Goal: Feedback & Contribution: Contribute content

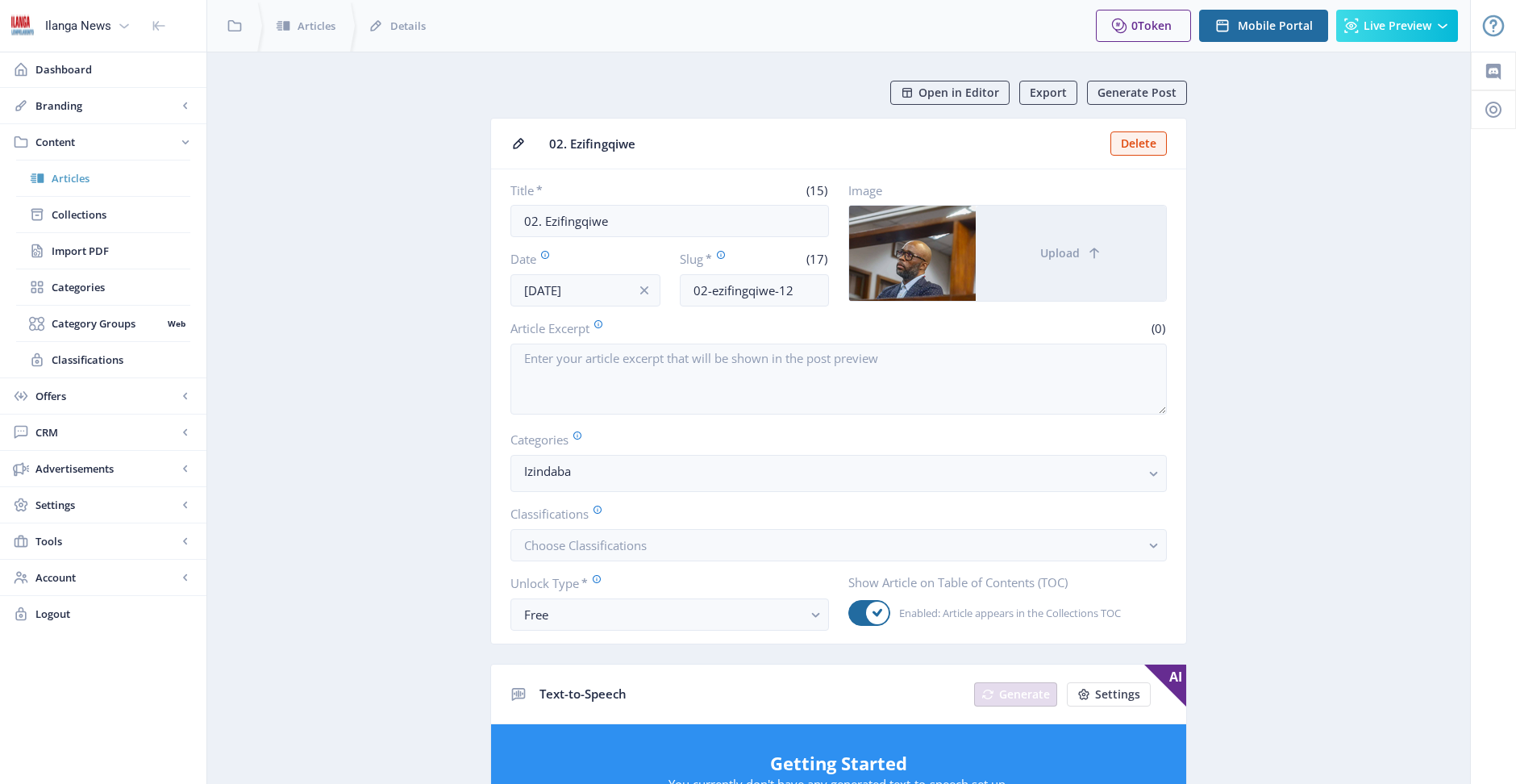
click at [73, 178] on span "Articles" at bounding box center [121, 178] width 138 height 16
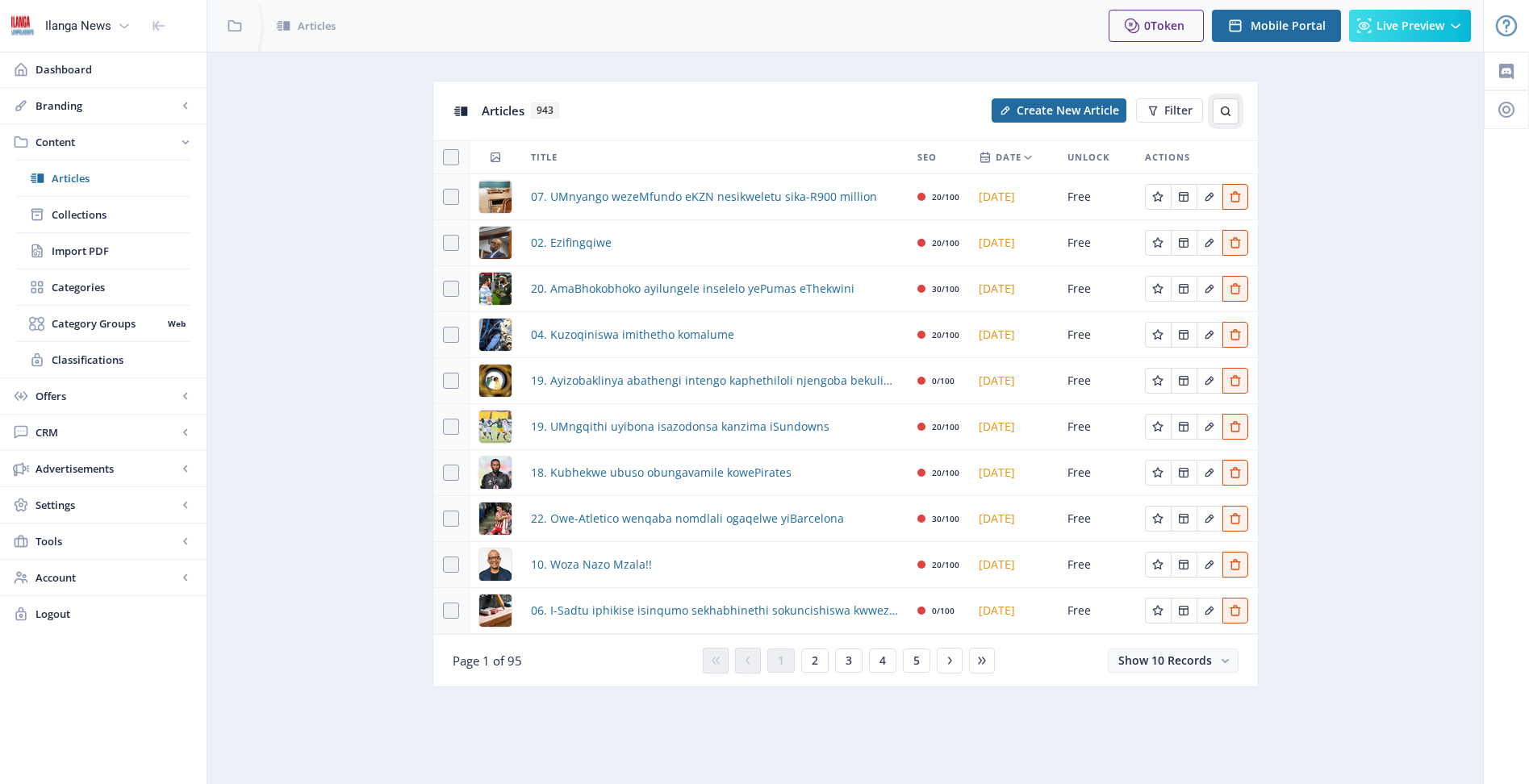
click at [1227, 107] on icon at bounding box center [1225, 111] width 13 height 13
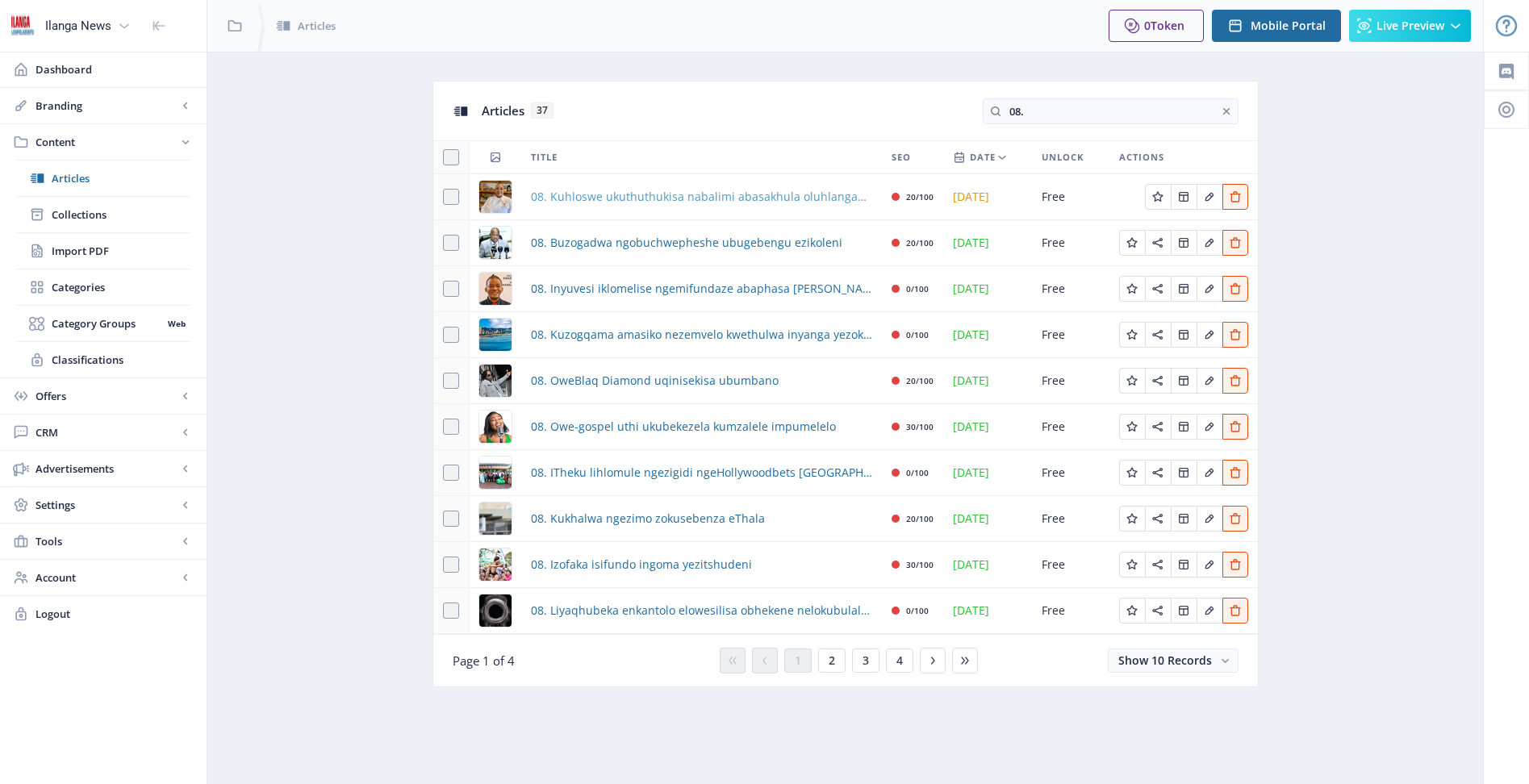
type input "08."
click at [609, 196] on span "08. Kuhloswe ukuthuthukisa nabalimi abasakhula oluhlanganisa uMzansi ne-[GEOGRA…" at bounding box center [701, 197] width 341 height 19
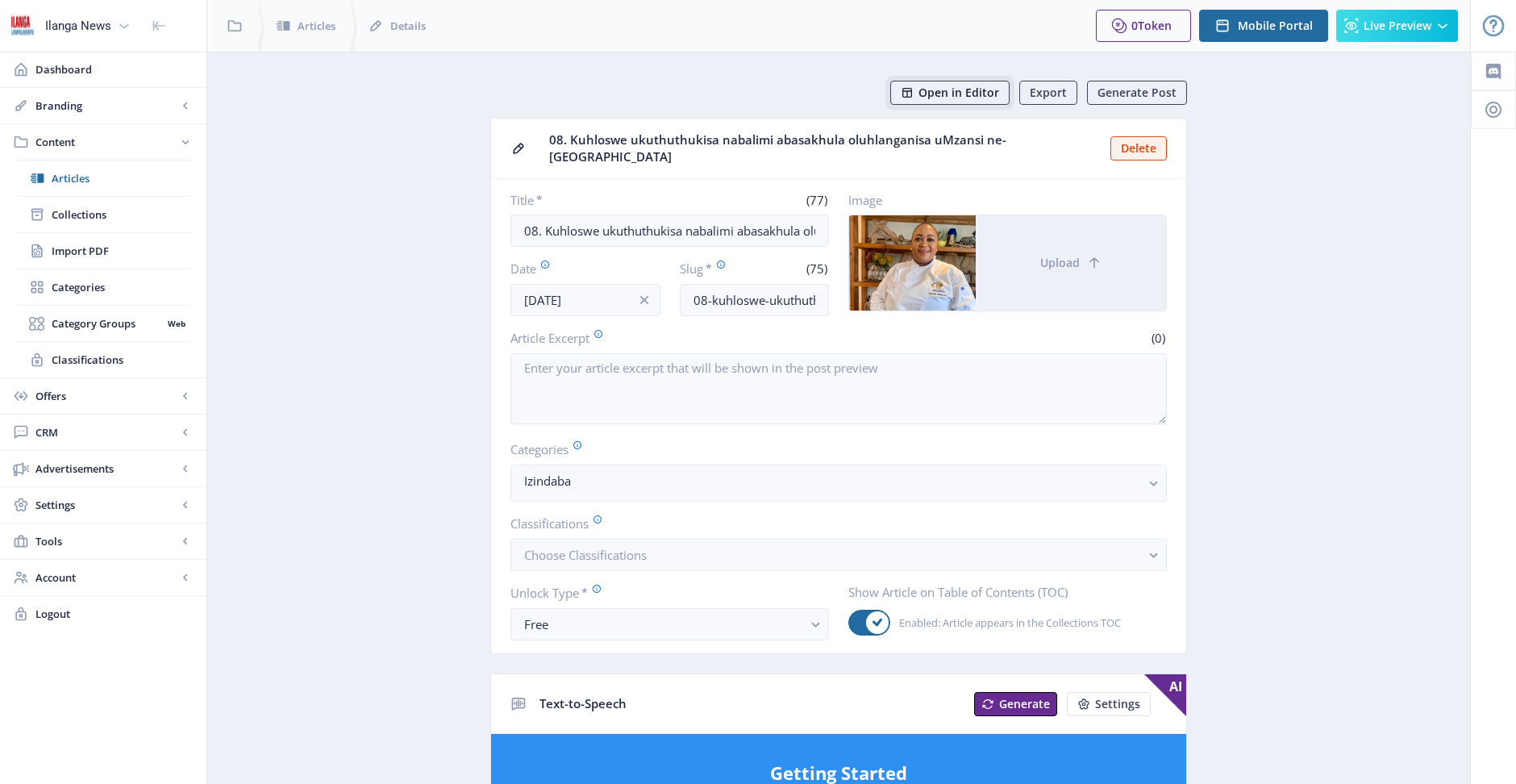
click at [968, 95] on span "Open in Editor" at bounding box center [959, 93] width 80 height 13
click at [63, 180] on span "Articles" at bounding box center [121, 178] width 138 height 16
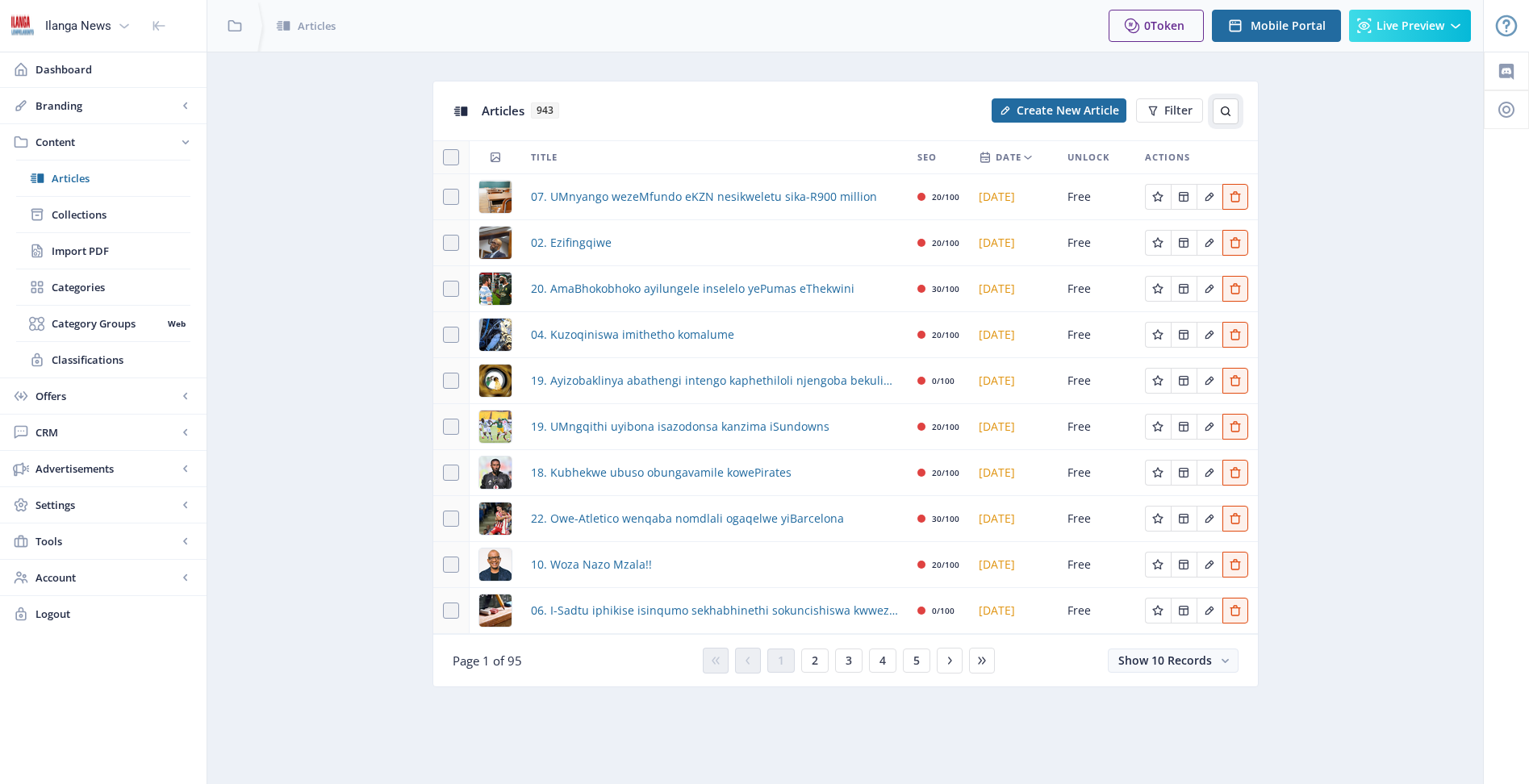
click at [1225, 111] on icon at bounding box center [1225, 111] width 13 height 13
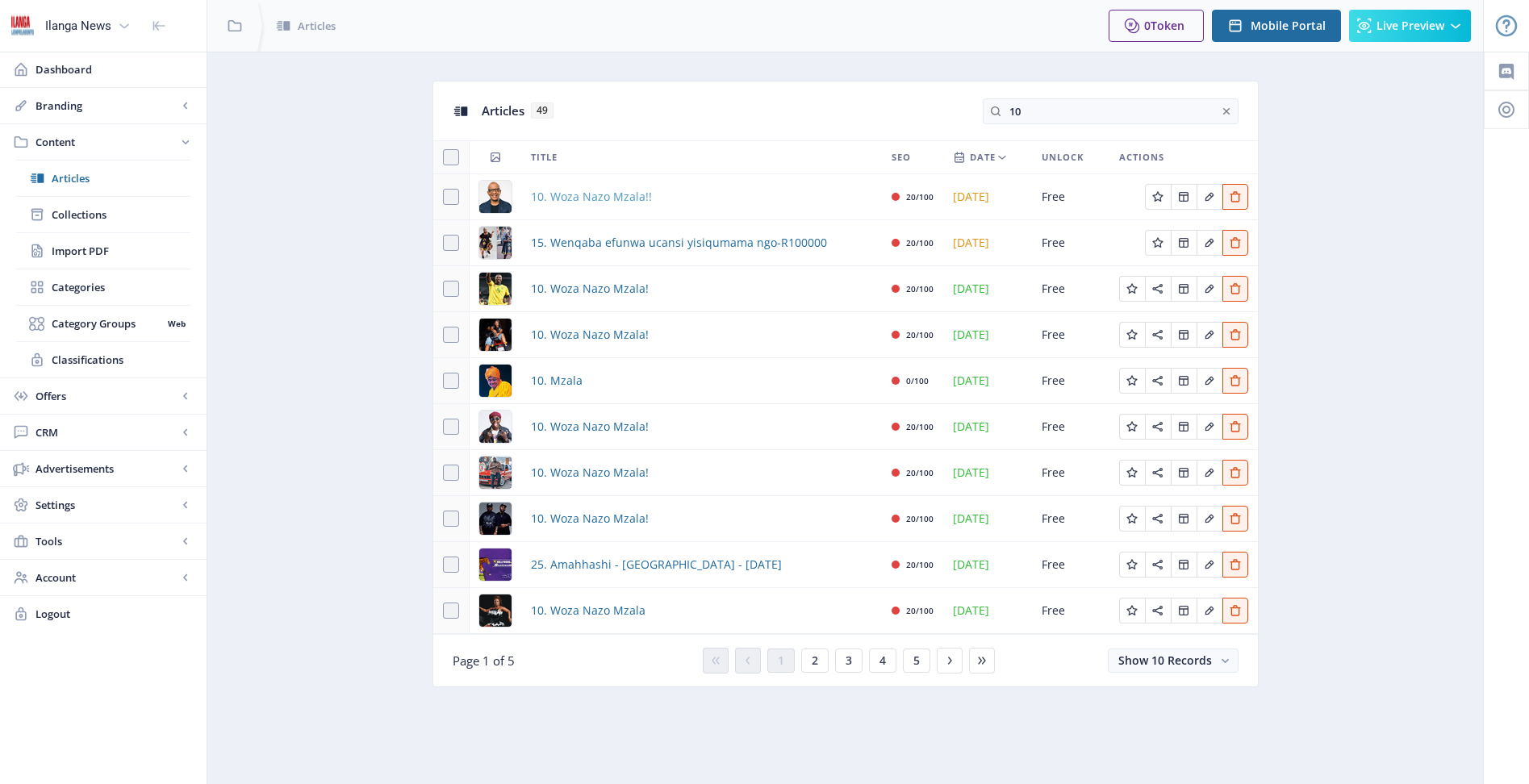
type input "10"
click at [566, 193] on span "10. Woza Nazo Mzala!!" at bounding box center [591, 197] width 121 height 19
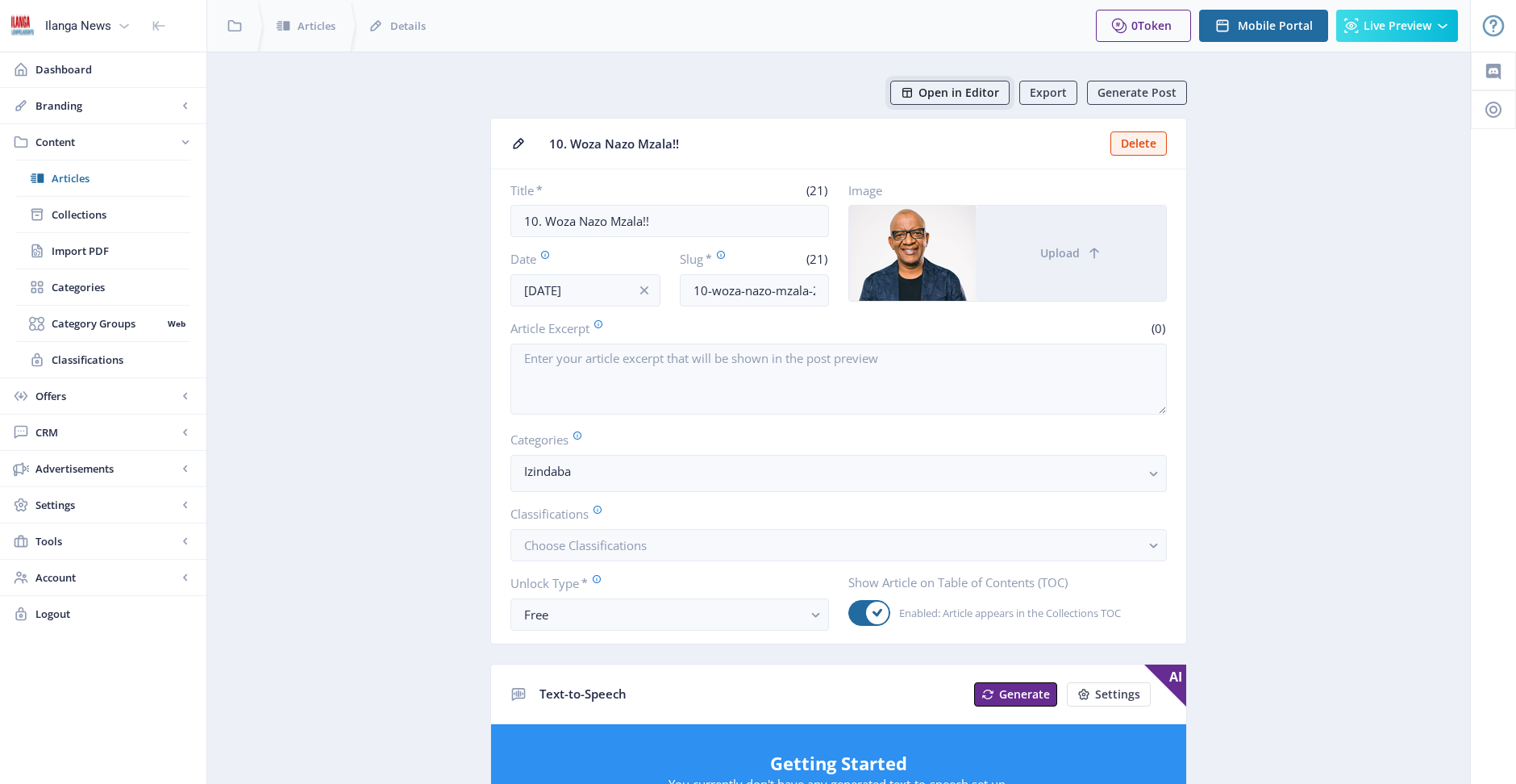
click at [978, 91] on span "Open in Editor" at bounding box center [959, 93] width 80 height 13
click at [76, 178] on span "Articles" at bounding box center [121, 178] width 138 height 16
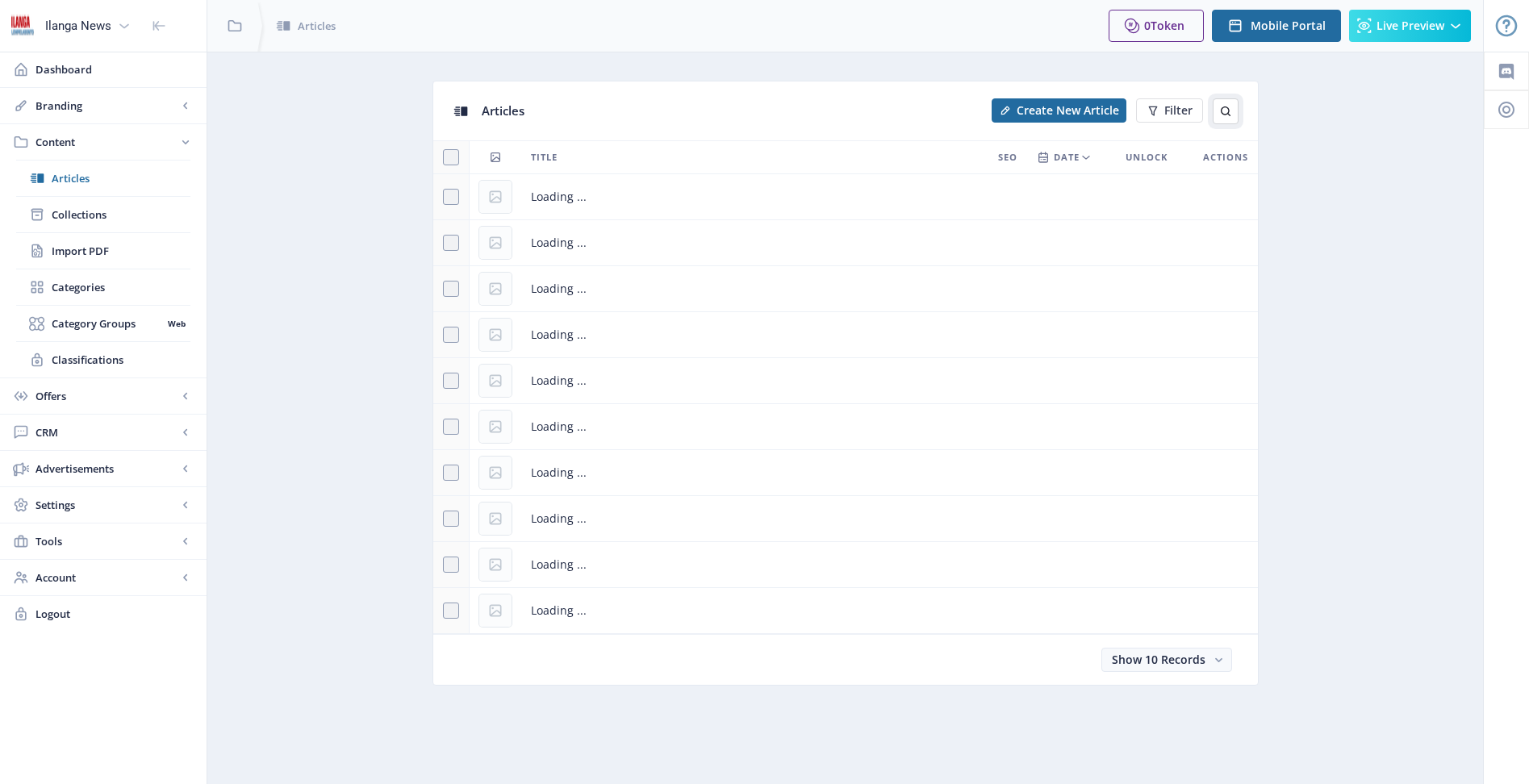
click at [1224, 109] on icon at bounding box center [1225, 111] width 13 height 13
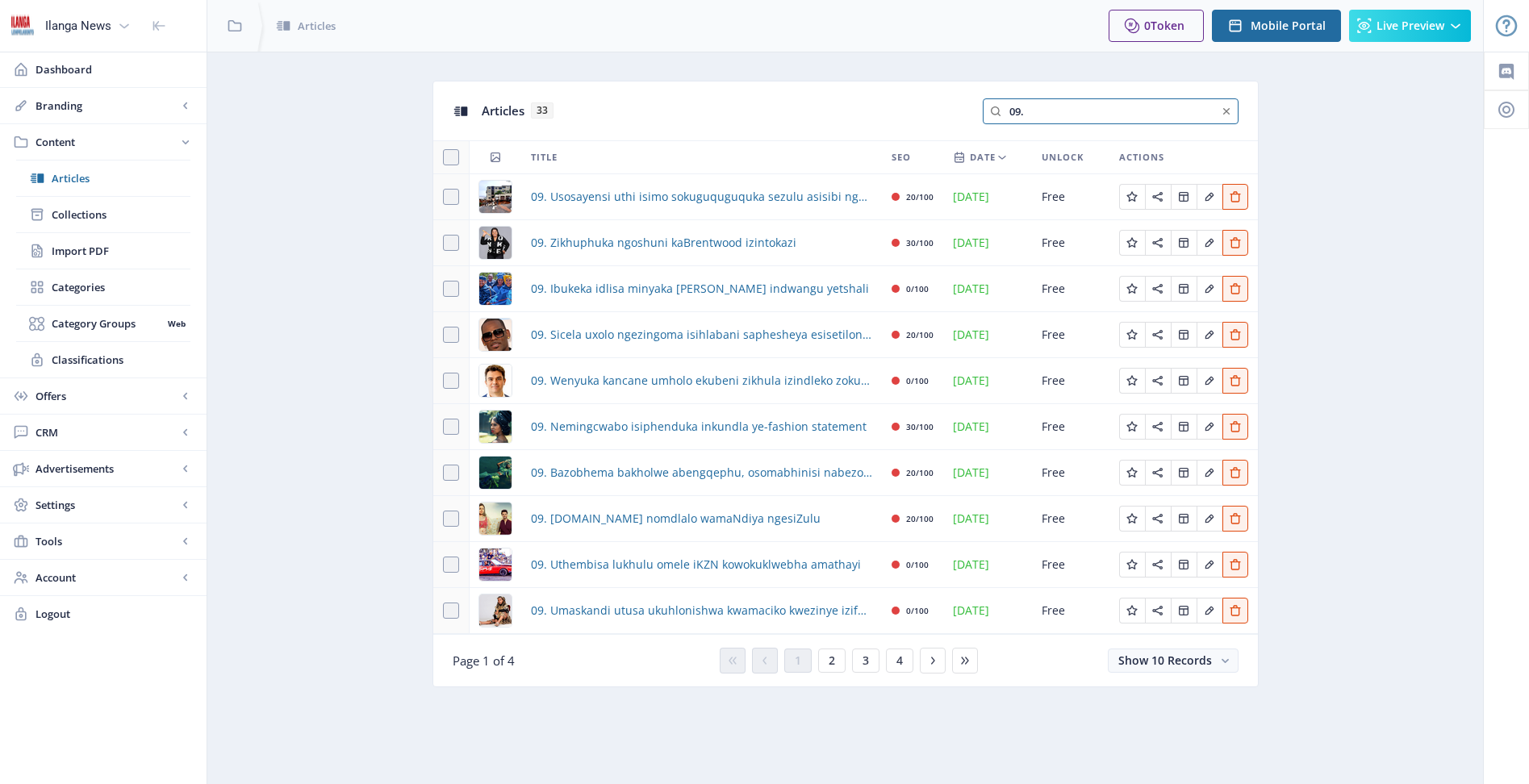
drag, startPoint x: 1049, startPoint y: 104, endPoint x: 1000, endPoint y: 112, distance: 49.6
click at [1000, 112] on nb-form-field "09." at bounding box center [1111, 111] width 256 height 26
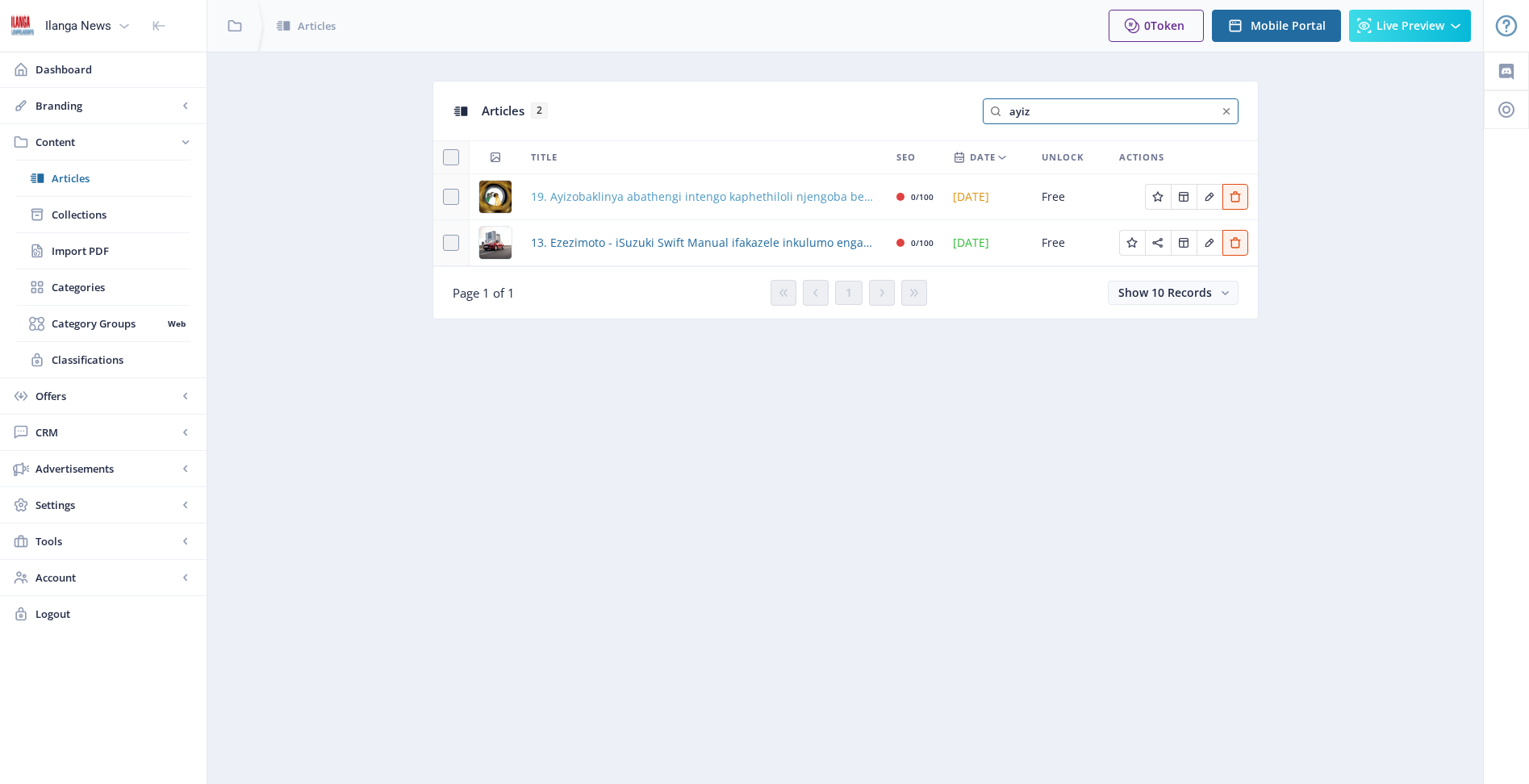
type input "ayiz"
click at [652, 193] on span "19. Ayizobaklinya abathengi intengo kaphethiloli njengoba bekulindelekile" at bounding box center [704, 197] width 346 height 19
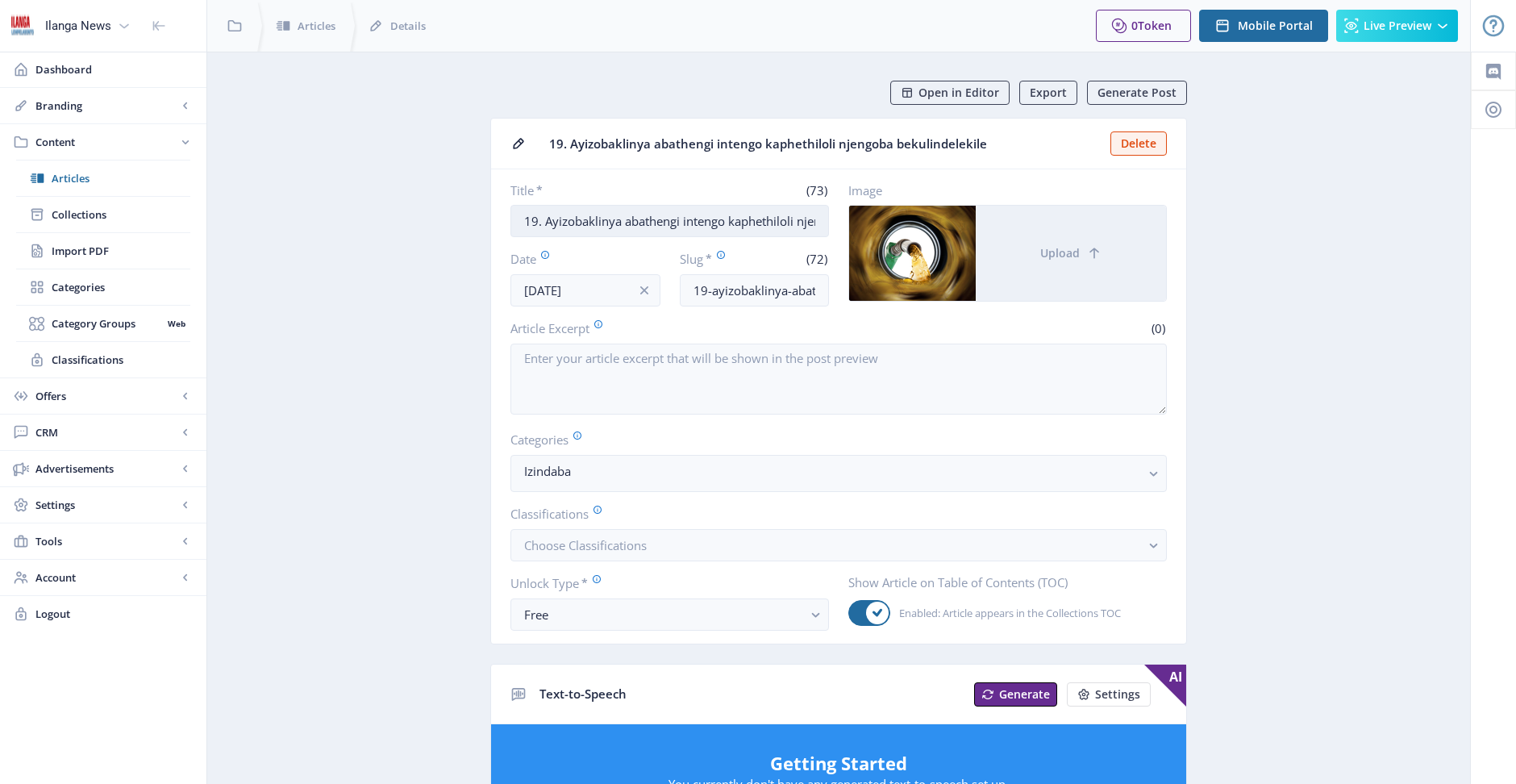
click at [533, 223] on input "19. Ayizobaklinya abathengi intengo kaphethiloli njengoba bekulindelekile" at bounding box center [669, 220] width 318 height 33
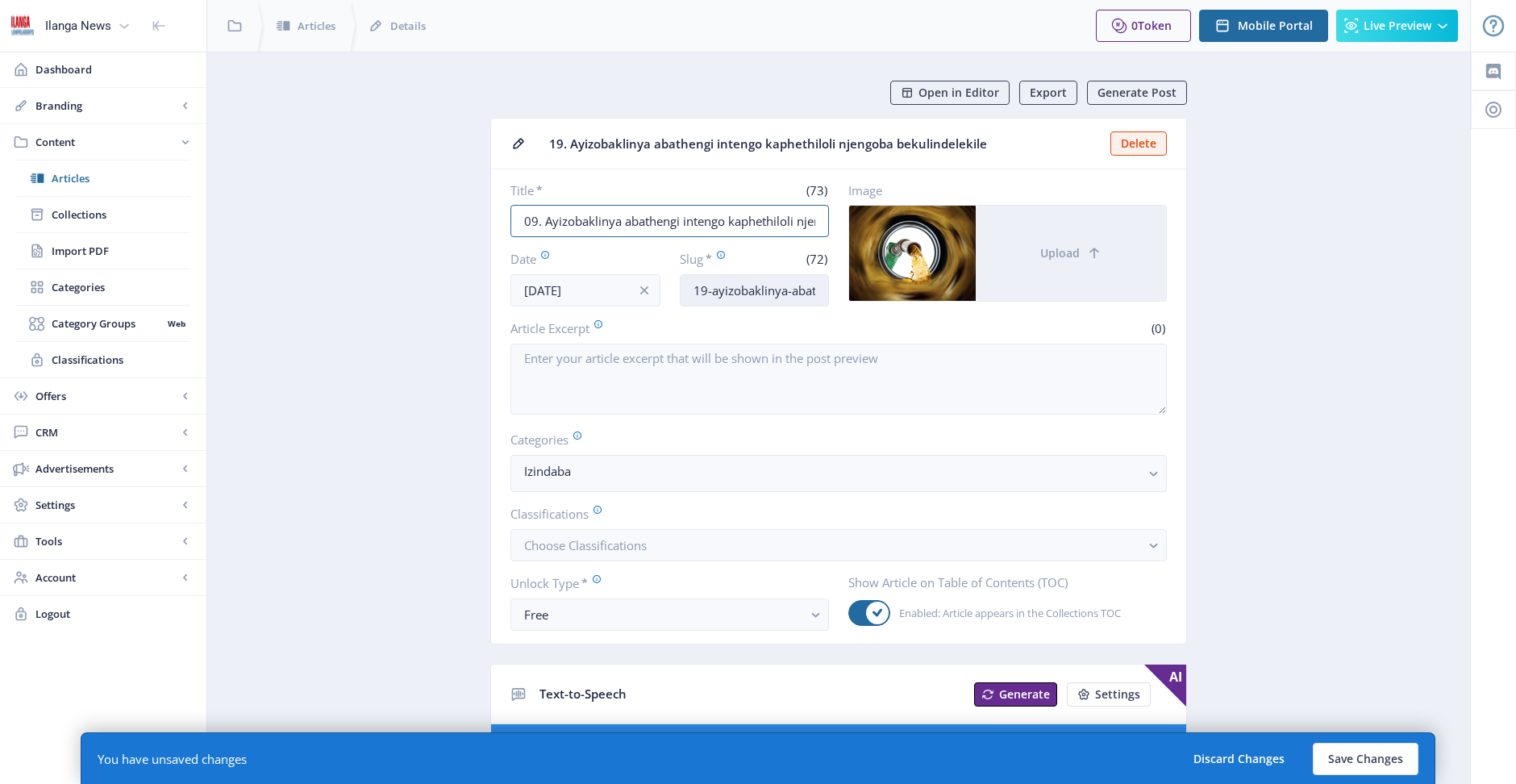
type input "09. Ayizobaklinya abathengi intengo kaphethiloli njengoba bekulindelekile"
click at [703, 291] on input "19-ayizobaklinya-abathengi-intengo-kaphethiloli-njengoba-bekulindelekile" at bounding box center [755, 290] width 150 height 33
type input "09-ayizobaklinya-abathengi-intengo-kaphethiloli-njengoba-bekulindelekile"
click at [1352, 764] on button "Save Changes" at bounding box center [1366, 758] width 106 height 33
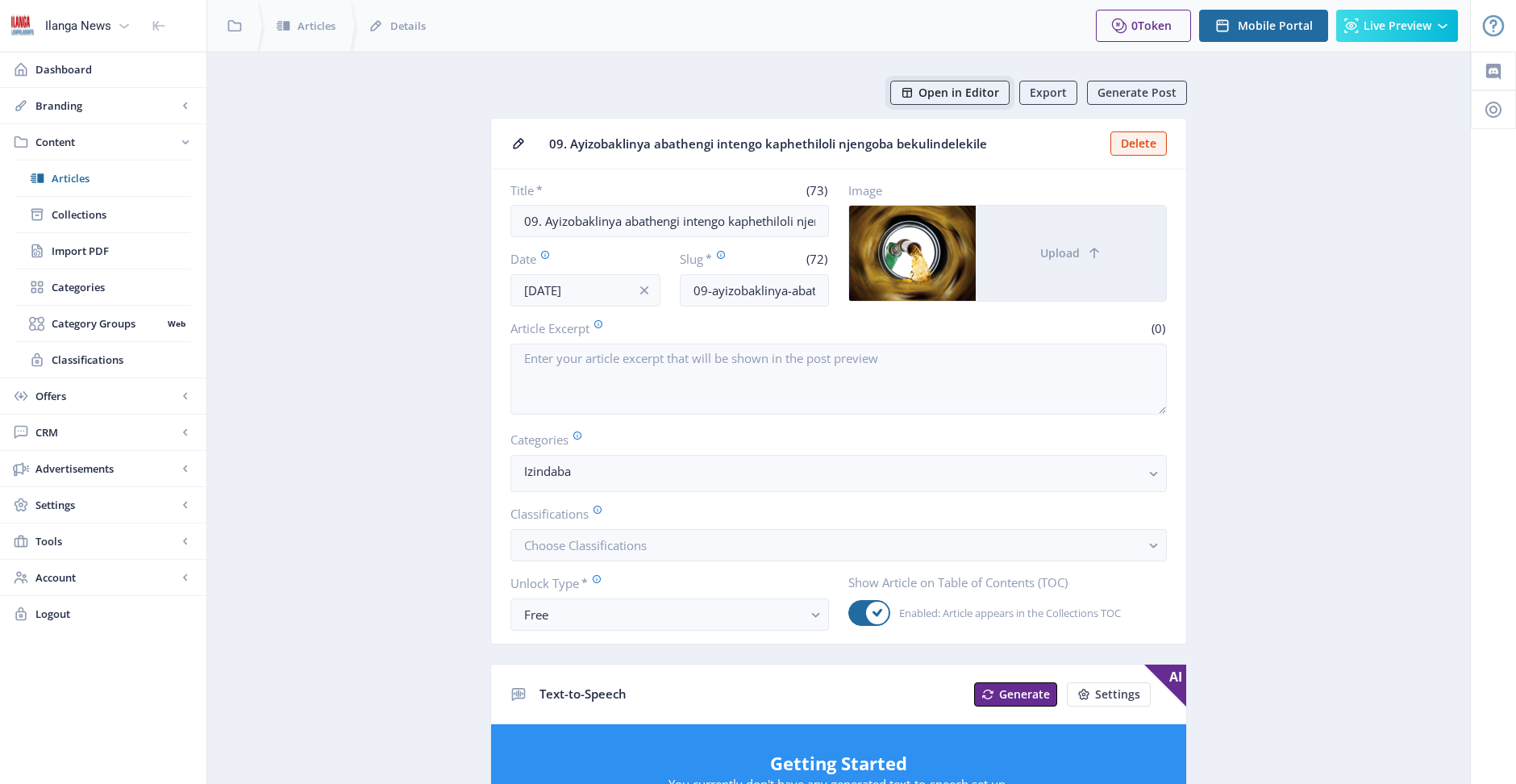
click at [922, 90] on button "Open in Editor" at bounding box center [950, 92] width 119 height 24
click at [80, 175] on span "Articles" at bounding box center [121, 178] width 138 height 16
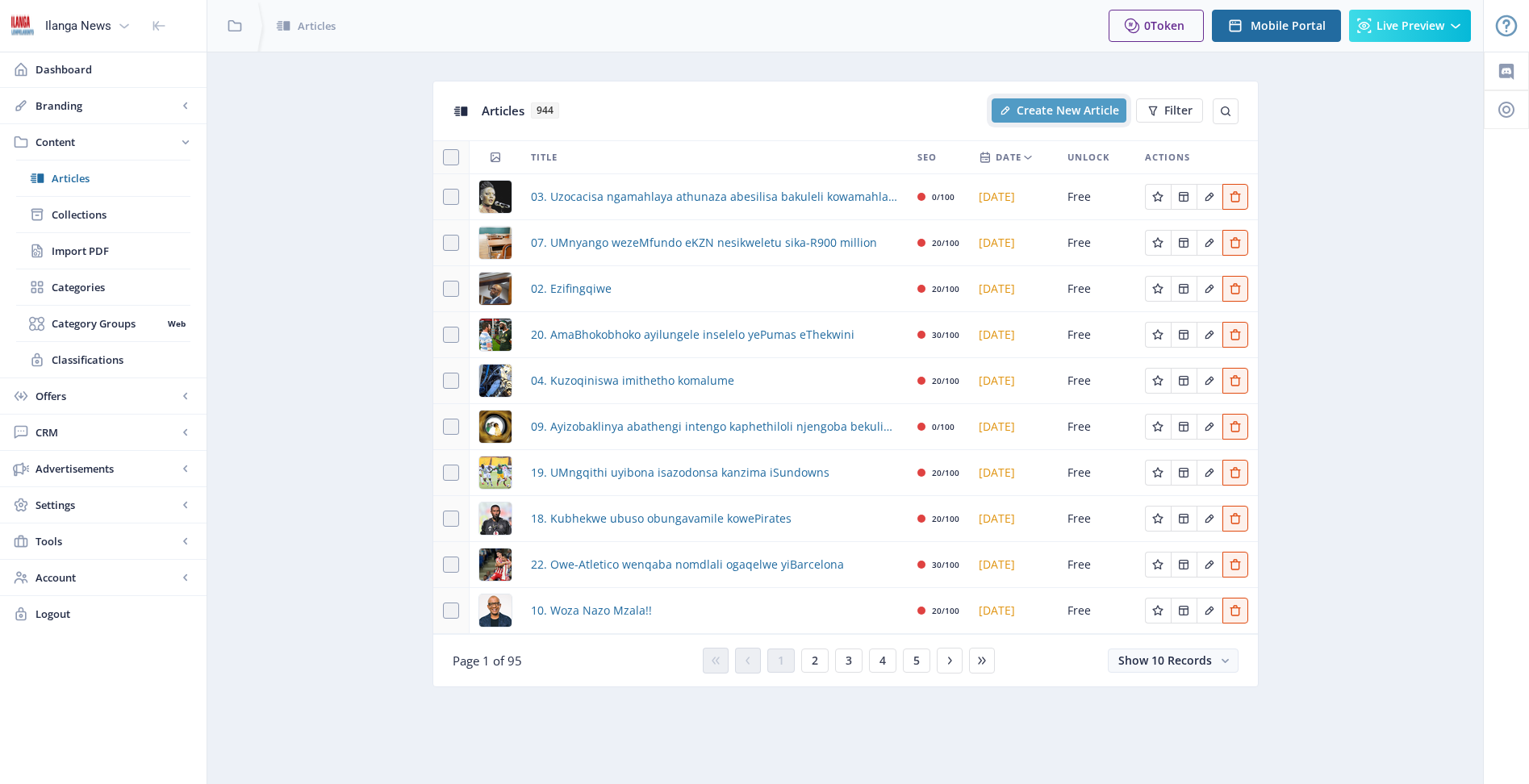
click at [1091, 113] on span "Create New Article" at bounding box center [1068, 110] width 102 height 13
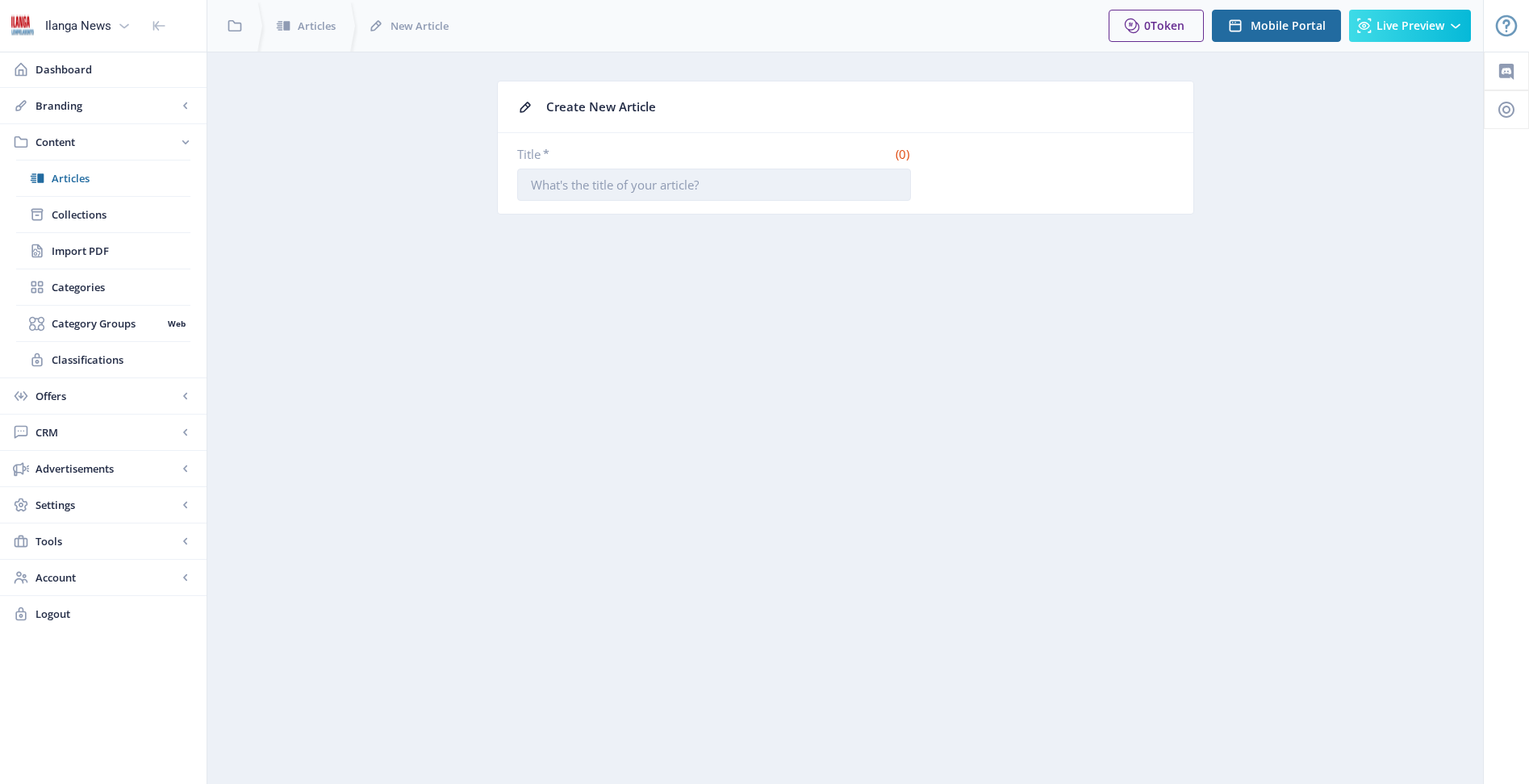
click at [777, 190] on input "Title *" at bounding box center [714, 184] width 393 height 33
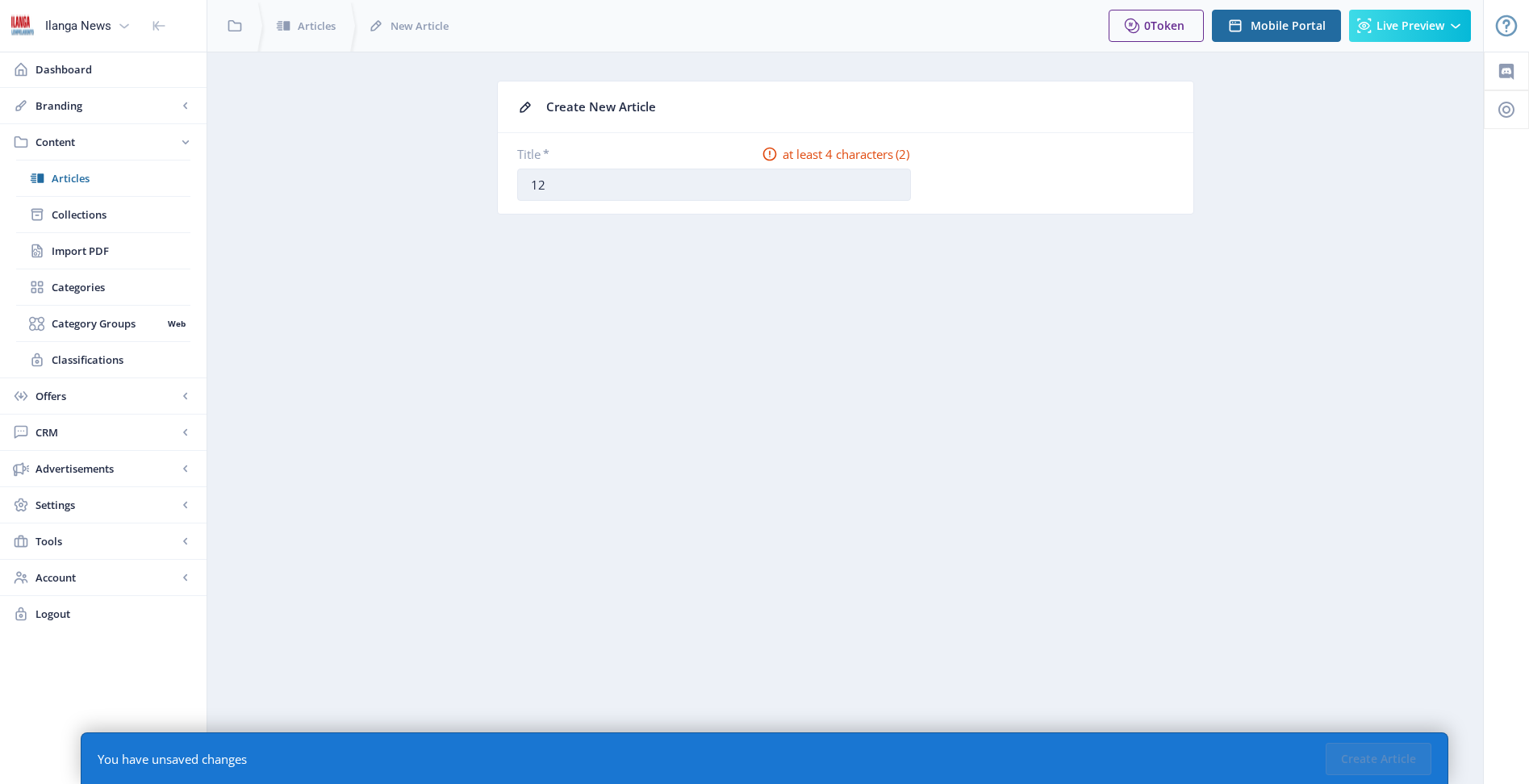
type input "12. Singakuphuca injabulo yempilo isifo se-[MEDICAL_DATA]"
click at [64, 180] on span "Articles" at bounding box center [121, 178] width 139 height 16
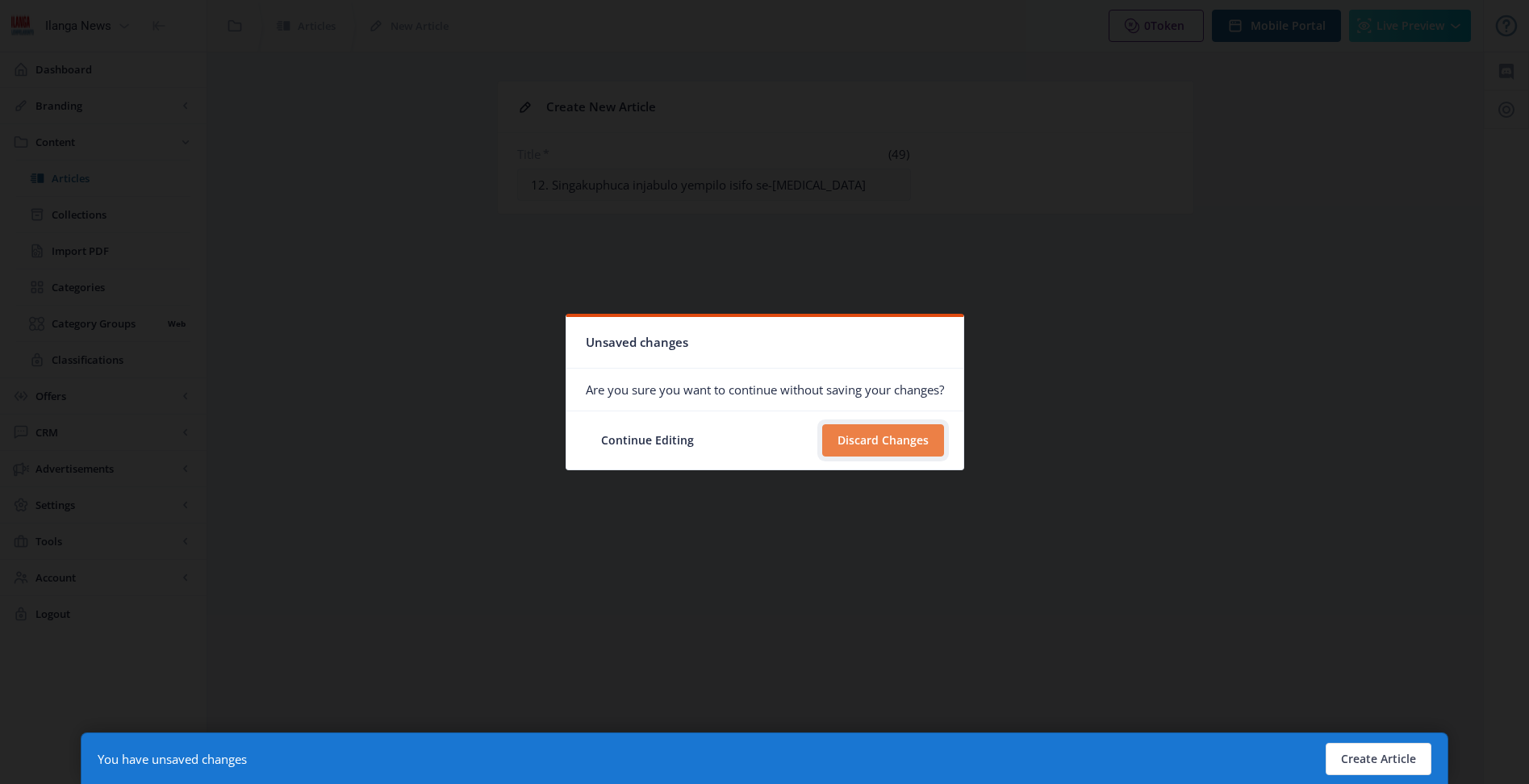
click at [888, 446] on button "Discard Changes" at bounding box center [883, 440] width 122 height 33
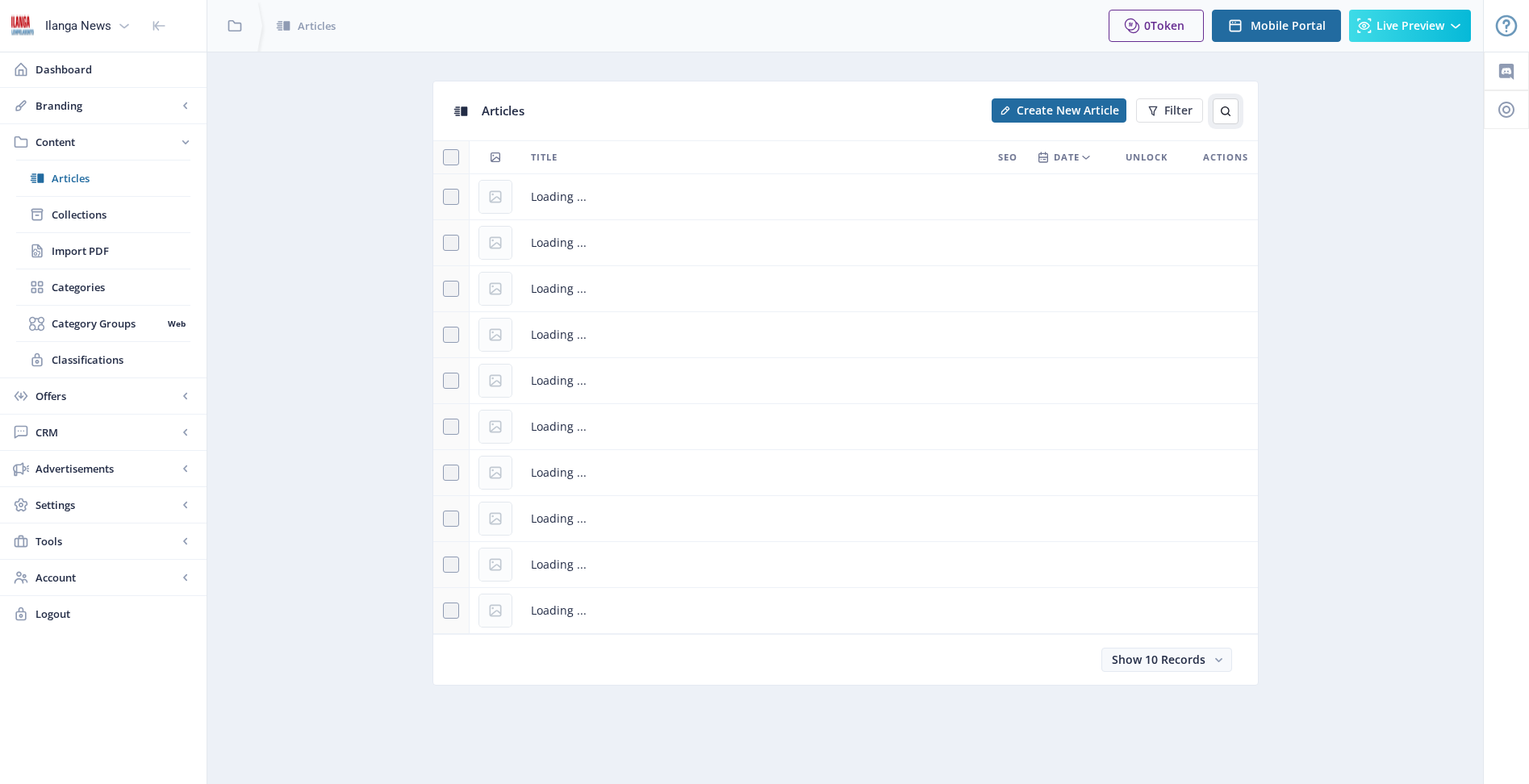
click at [1223, 108] on icon at bounding box center [1225, 111] width 13 height 13
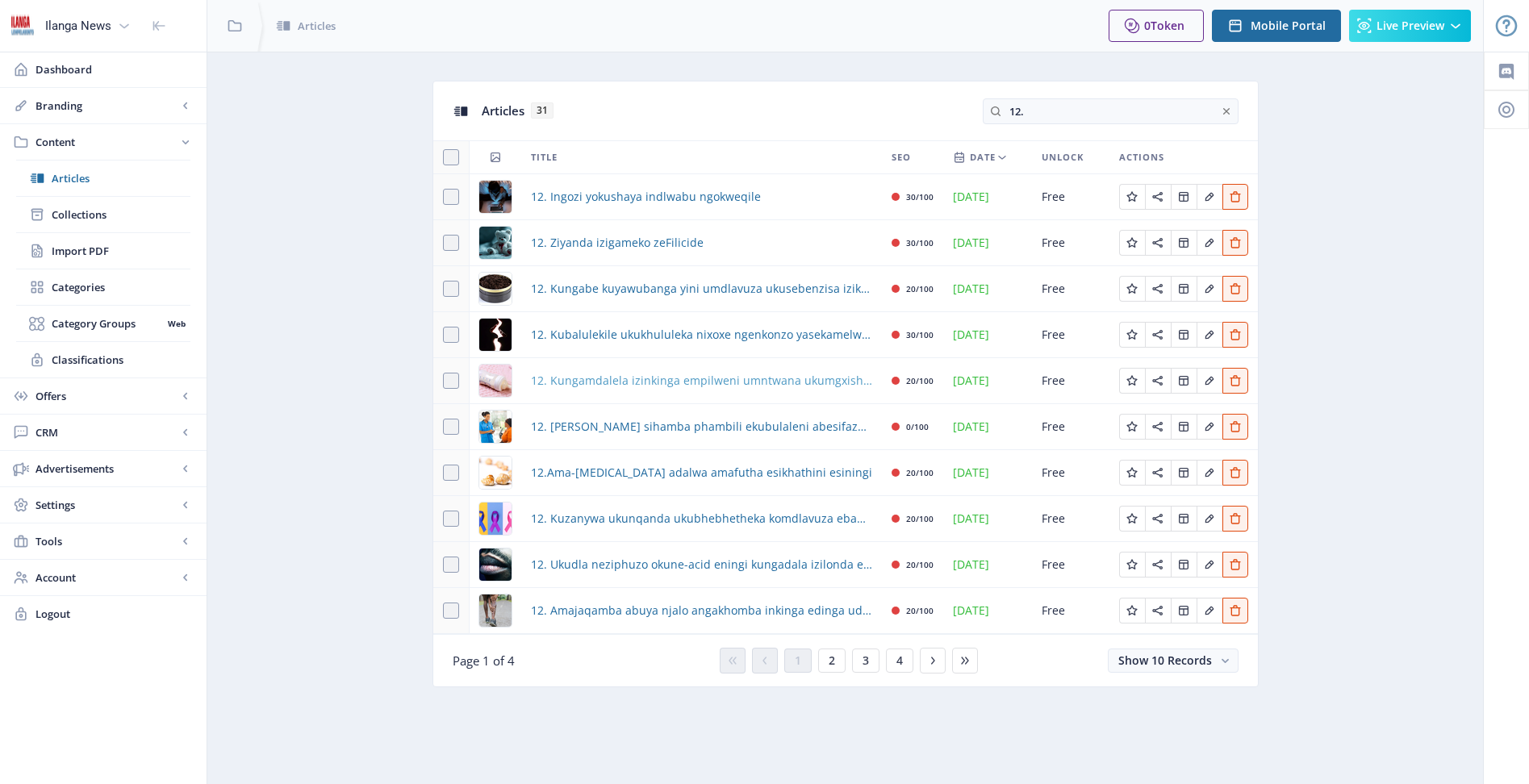
type input "12."
click at [697, 377] on span "12. Kungamdalela izinkinga empilweni umntwana ukumgxisha ukudla noma esesuthi" at bounding box center [701, 381] width 341 height 19
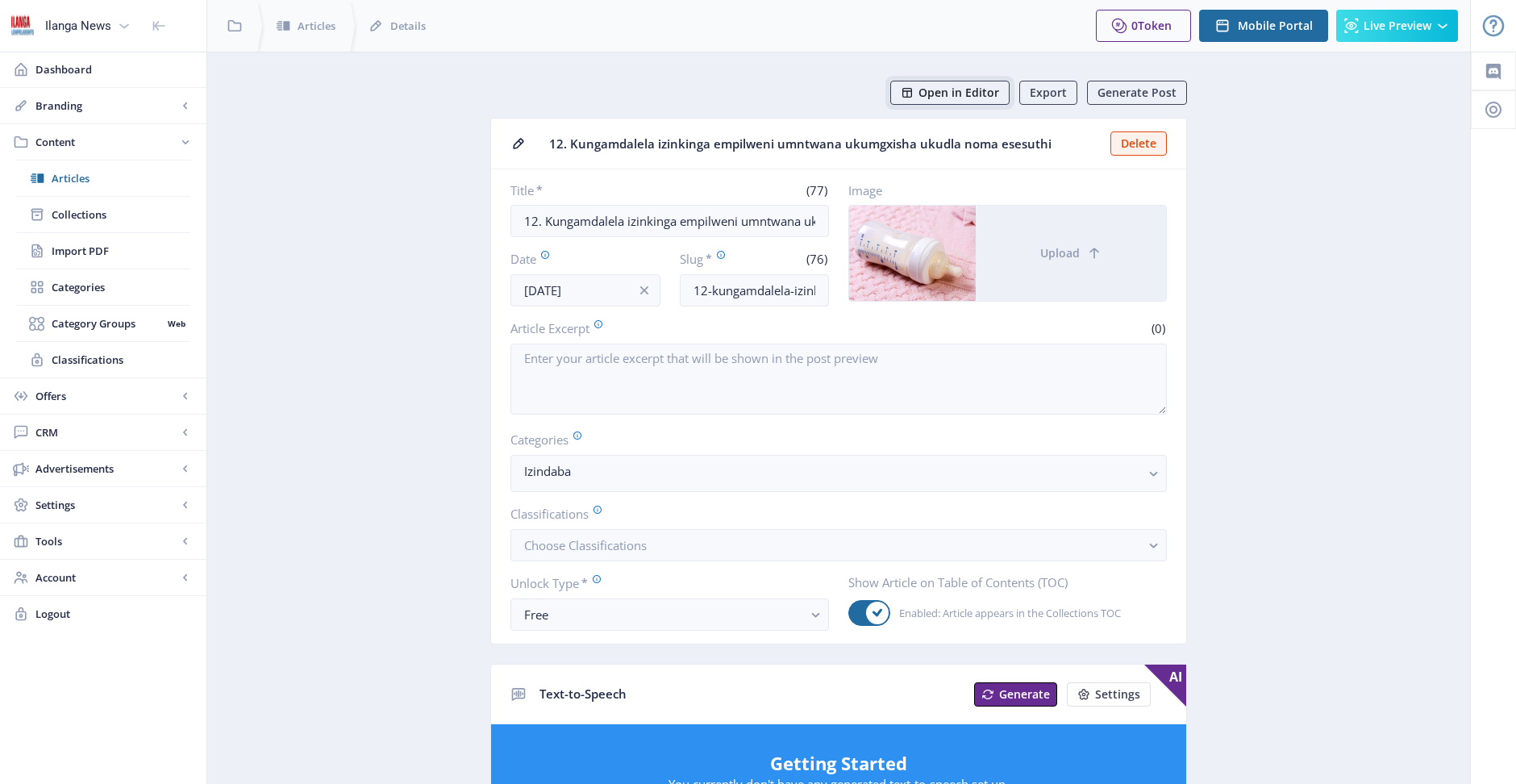
click at [975, 95] on span "Open in Editor" at bounding box center [959, 93] width 80 height 13
click at [63, 180] on span "Articles" at bounding box center [121, 178] width 138 height 16
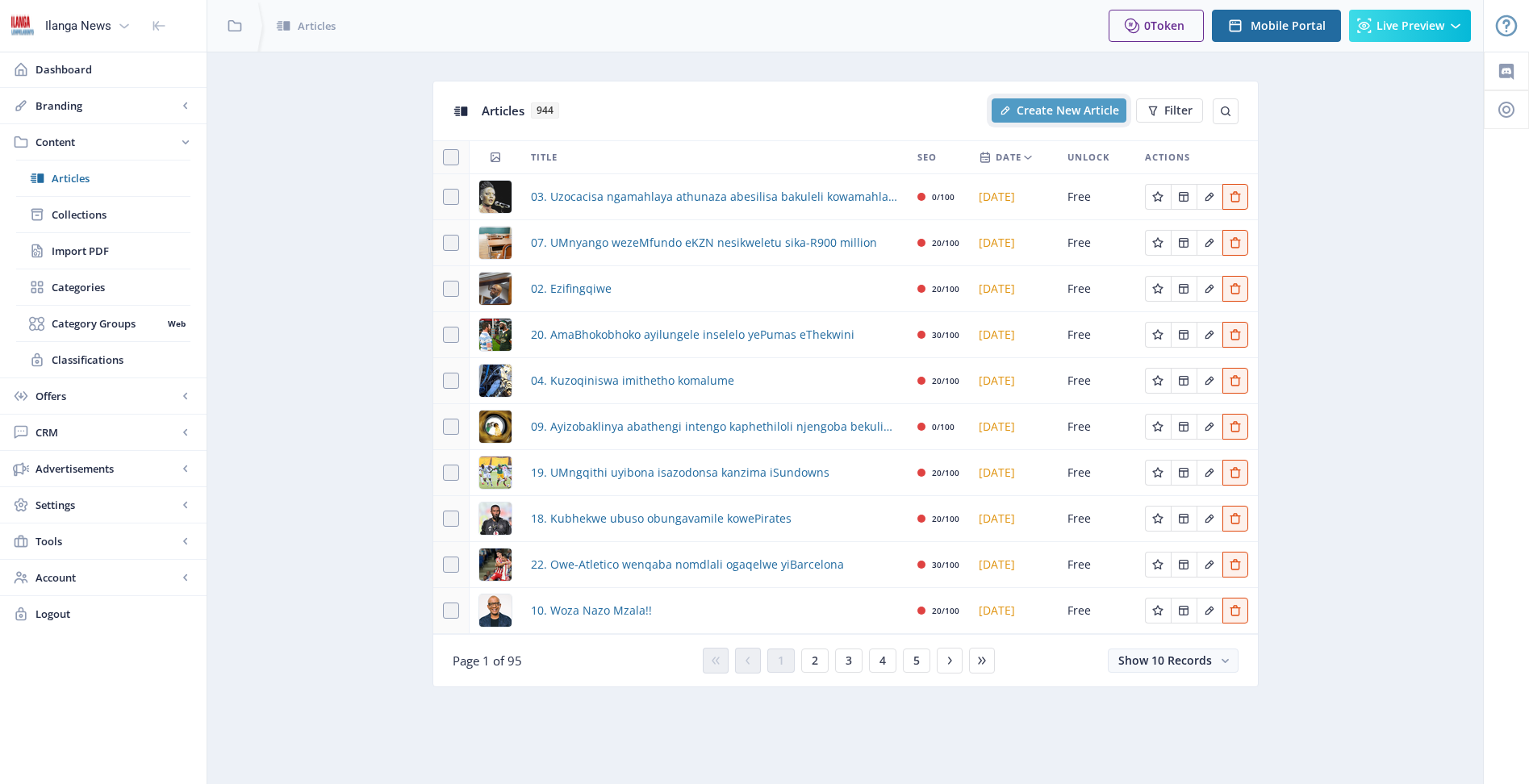
click at [1071, 117] on span "Create New Article" at bounding box center [1068, 110] width 102 height 13
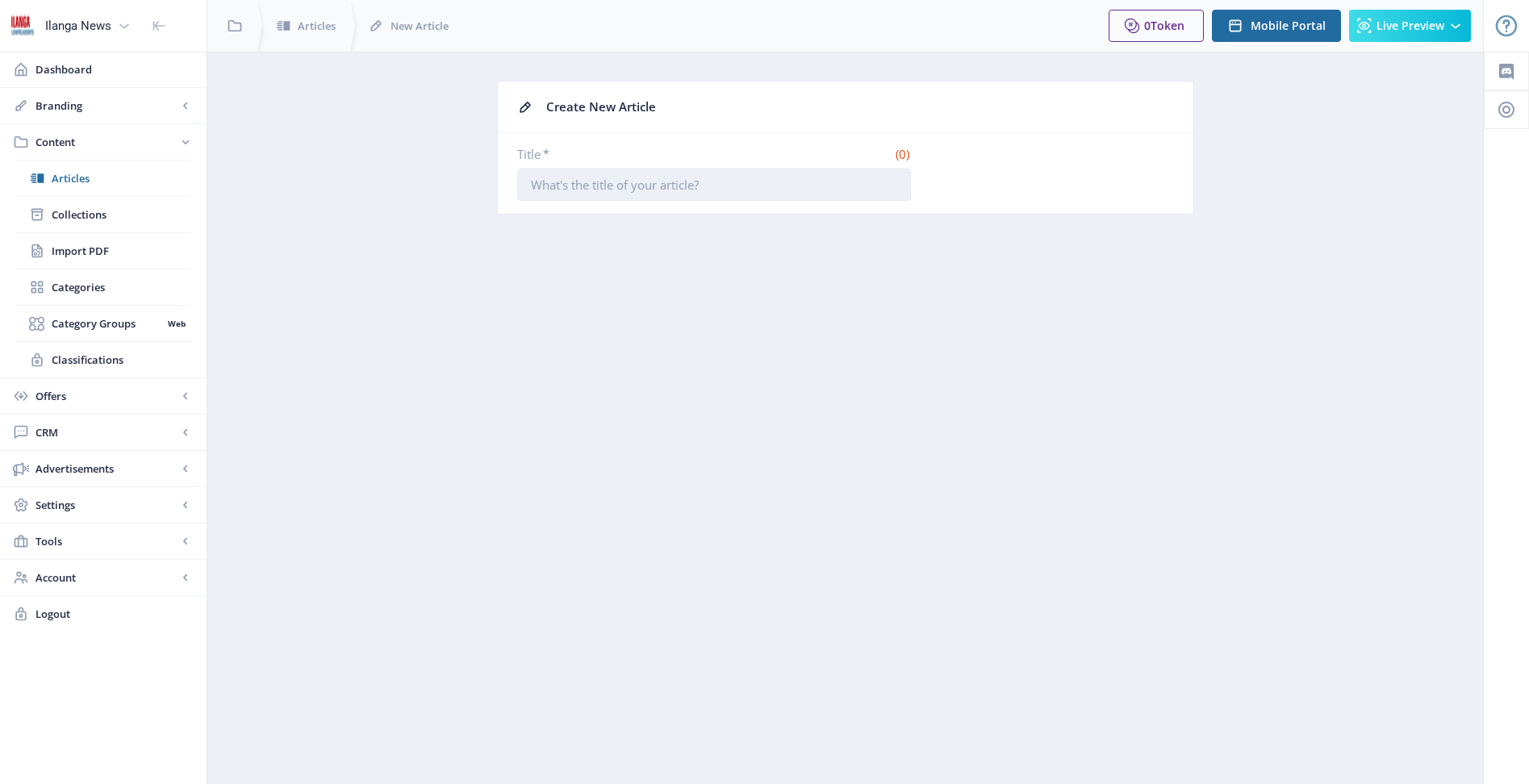
click at [646, 177] on input "Title *" at bounding box center [714, 184] width 393 height 33
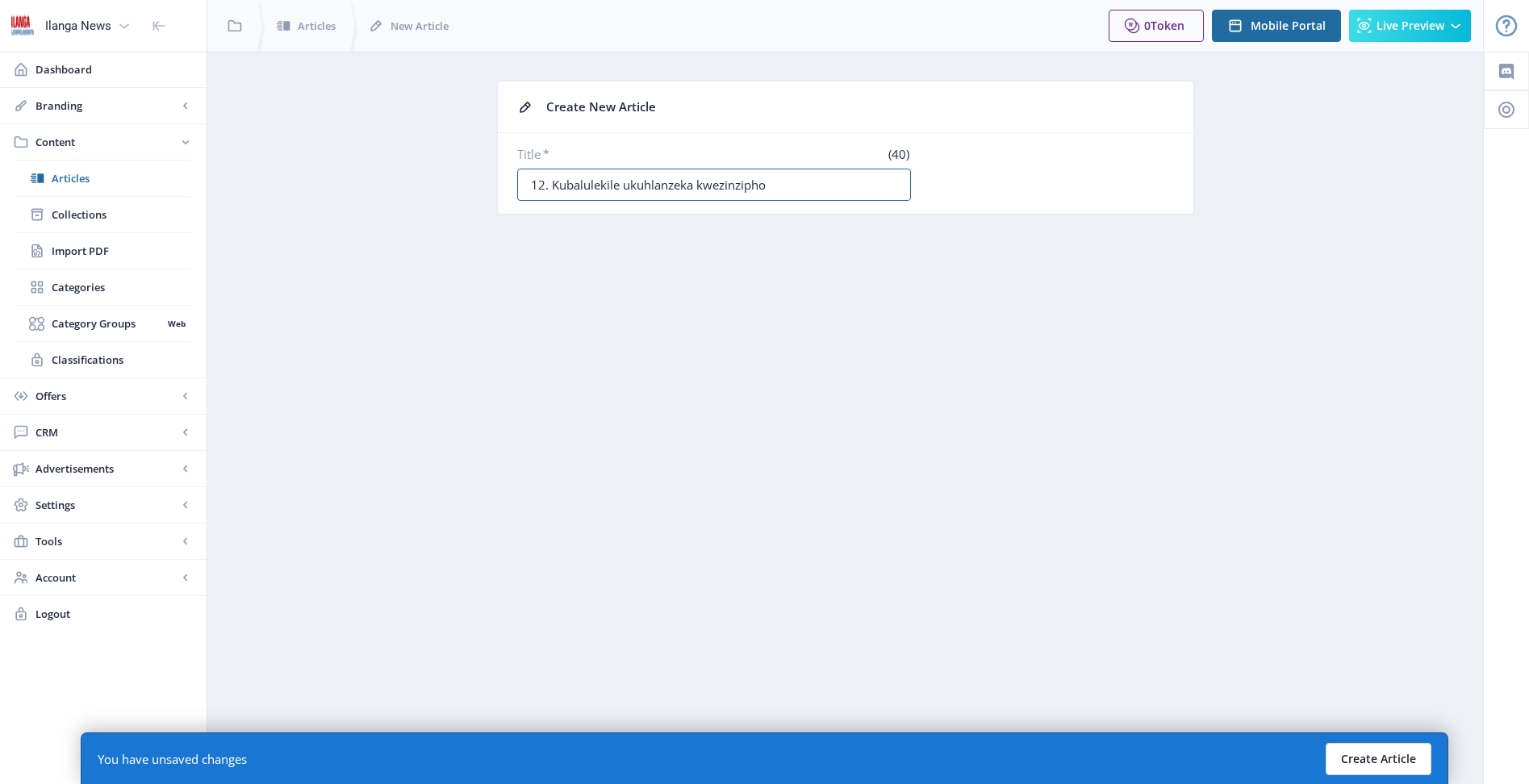
type input "12. Kubalulekile ukuhlanzeka kwezinzipho"
click at [1351, 761] on button "Create Article" at bounding box center [1379, 758] width 106 height 33
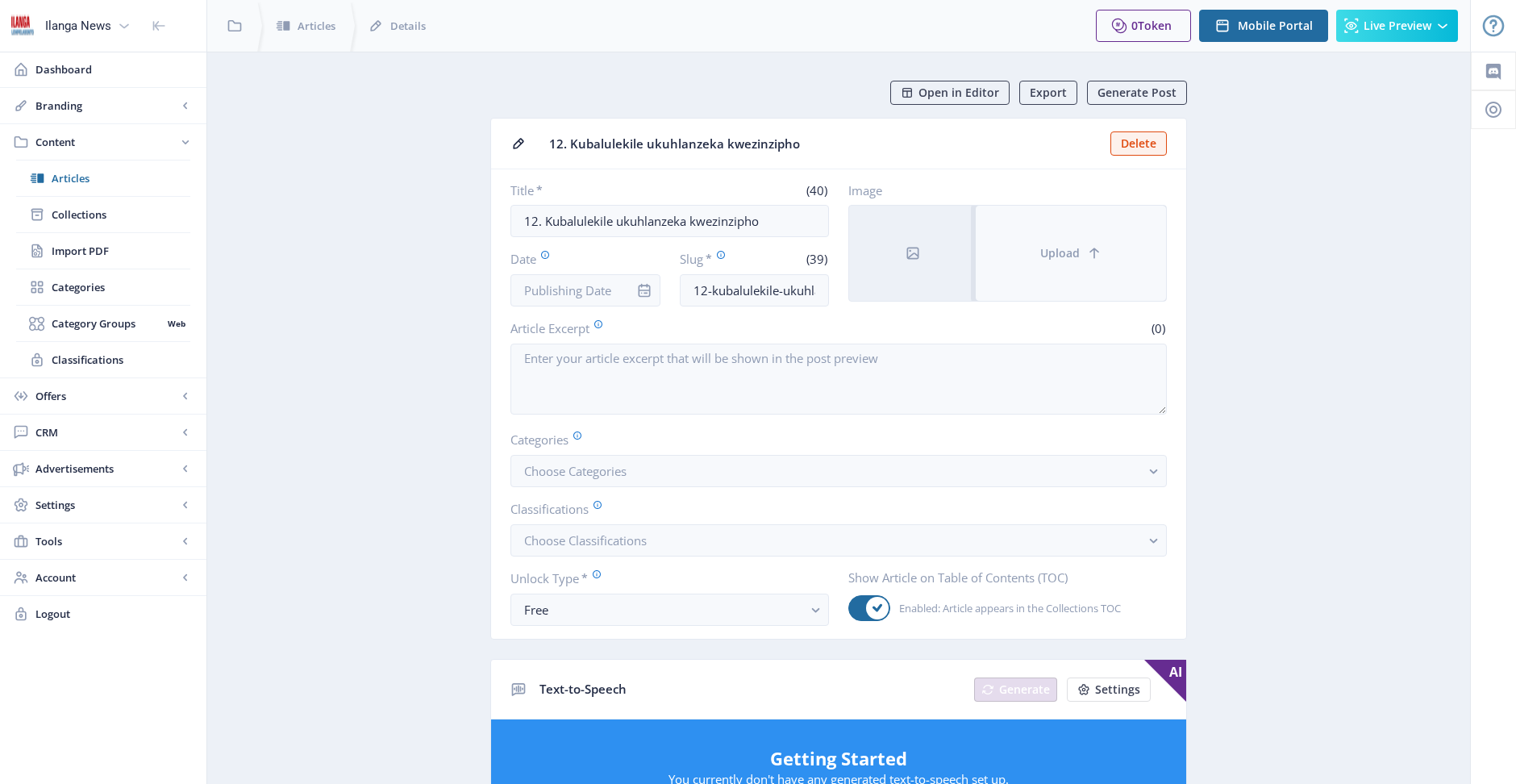
click at [1060, 261] on button "Upload" at bounding box center [1072, 253] width 190 height 95
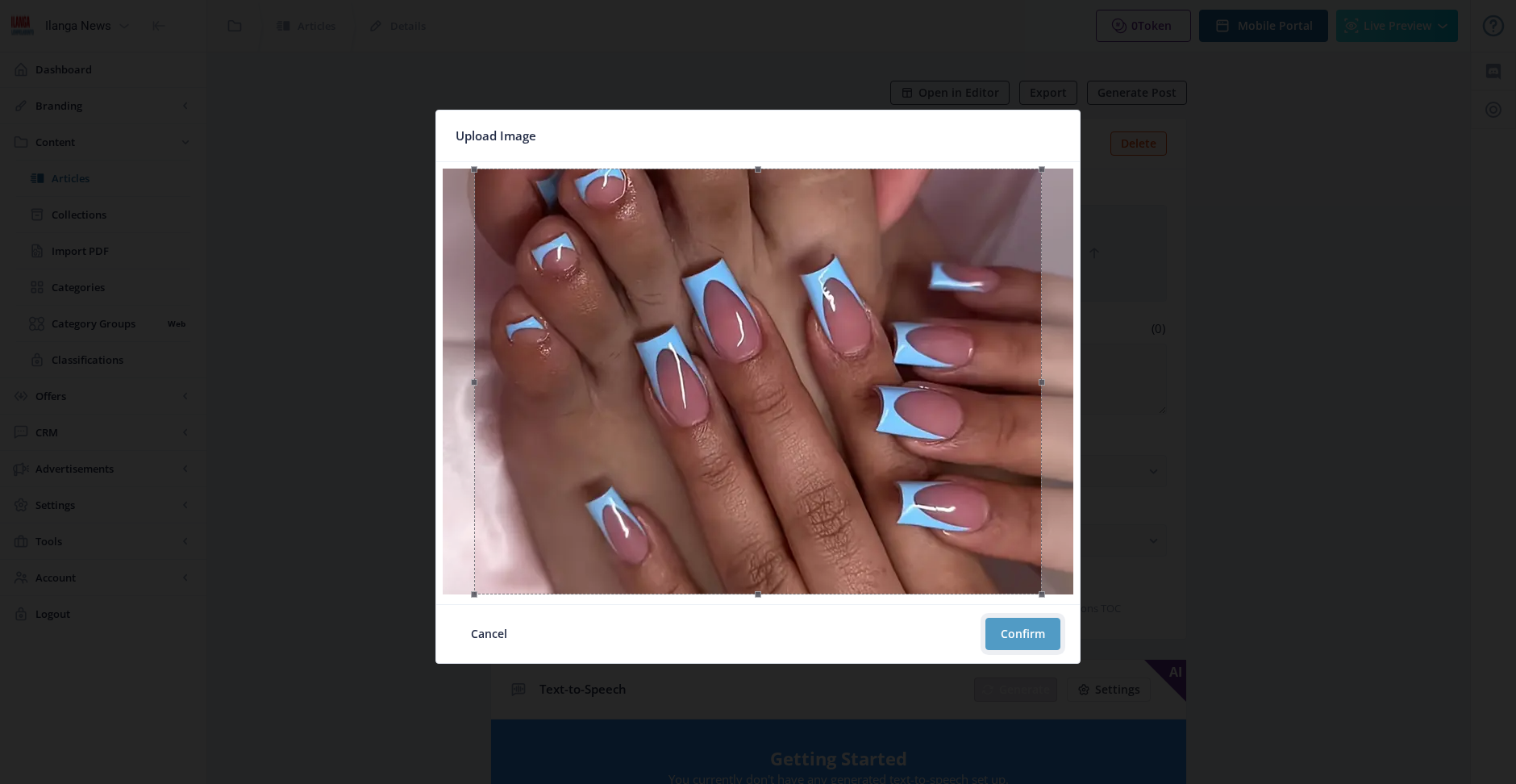
click at [1040, 631] on button "Confirm" at bounding box center [1023, 634] width 75 height 33
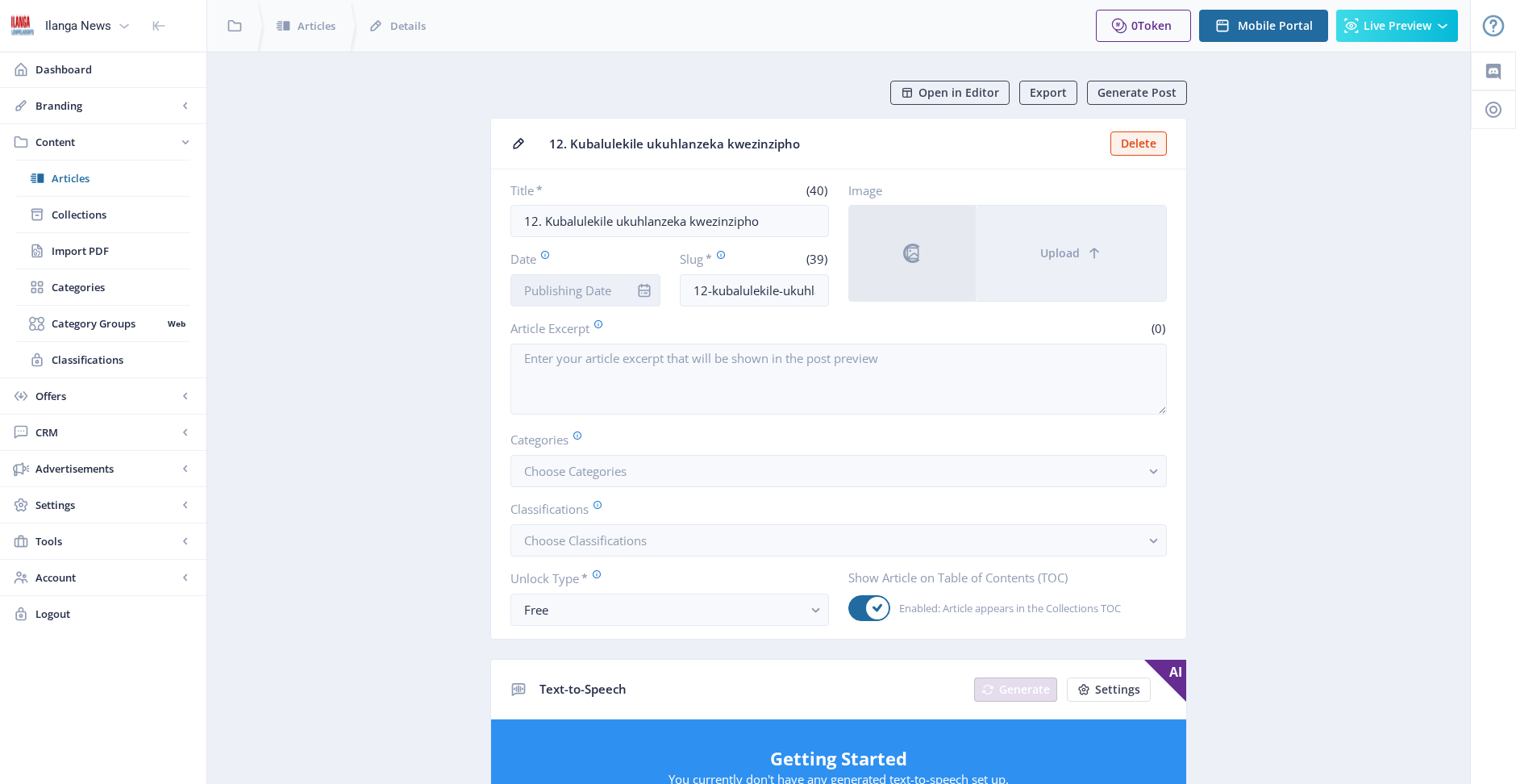
click at [600, 290] on input "Date" at bounding box center [586, 290] width 150 height 33
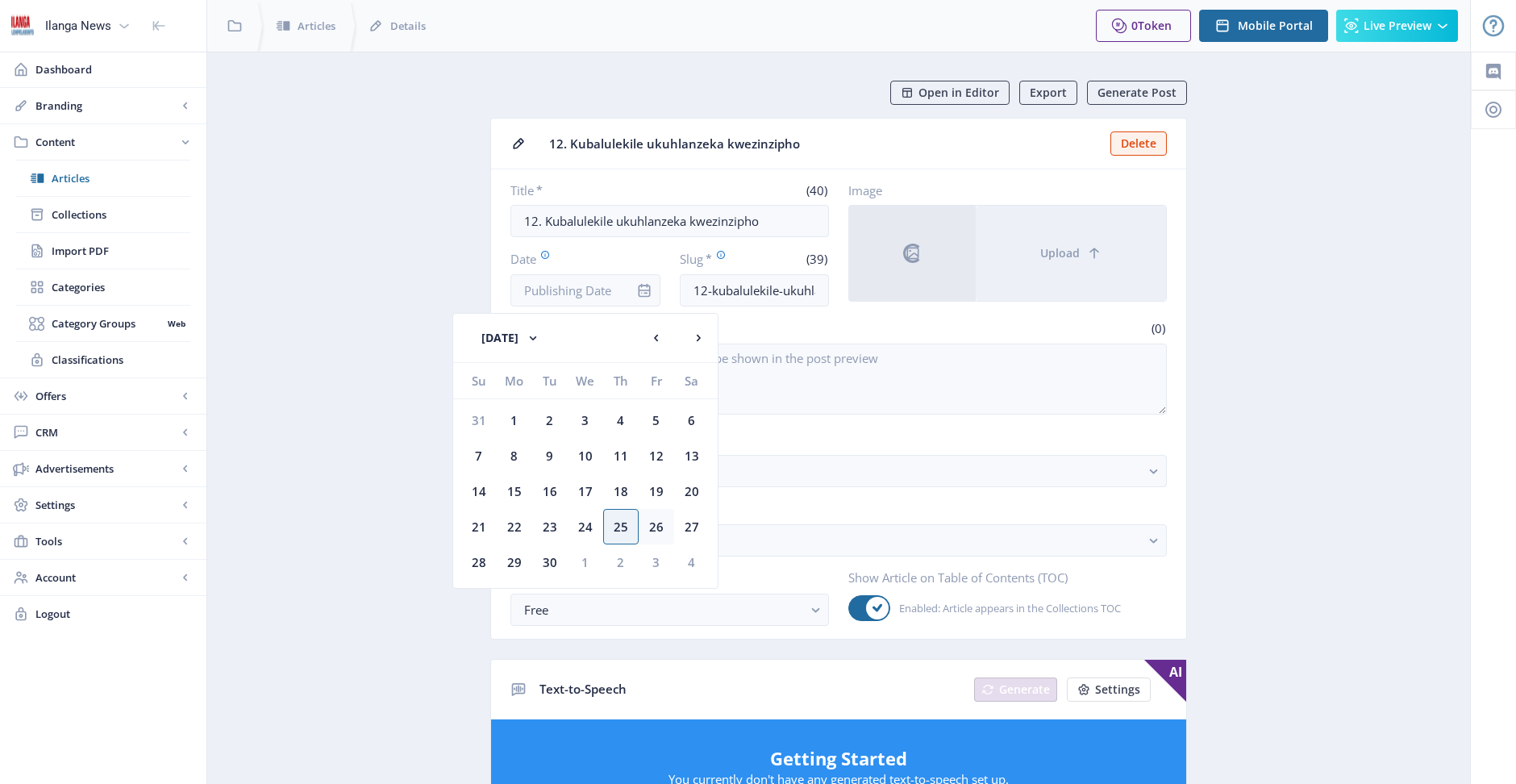
click at [649, 527] on div "26" at bounding box center [656, 526] width 35 height 35
type input "[DATE]"
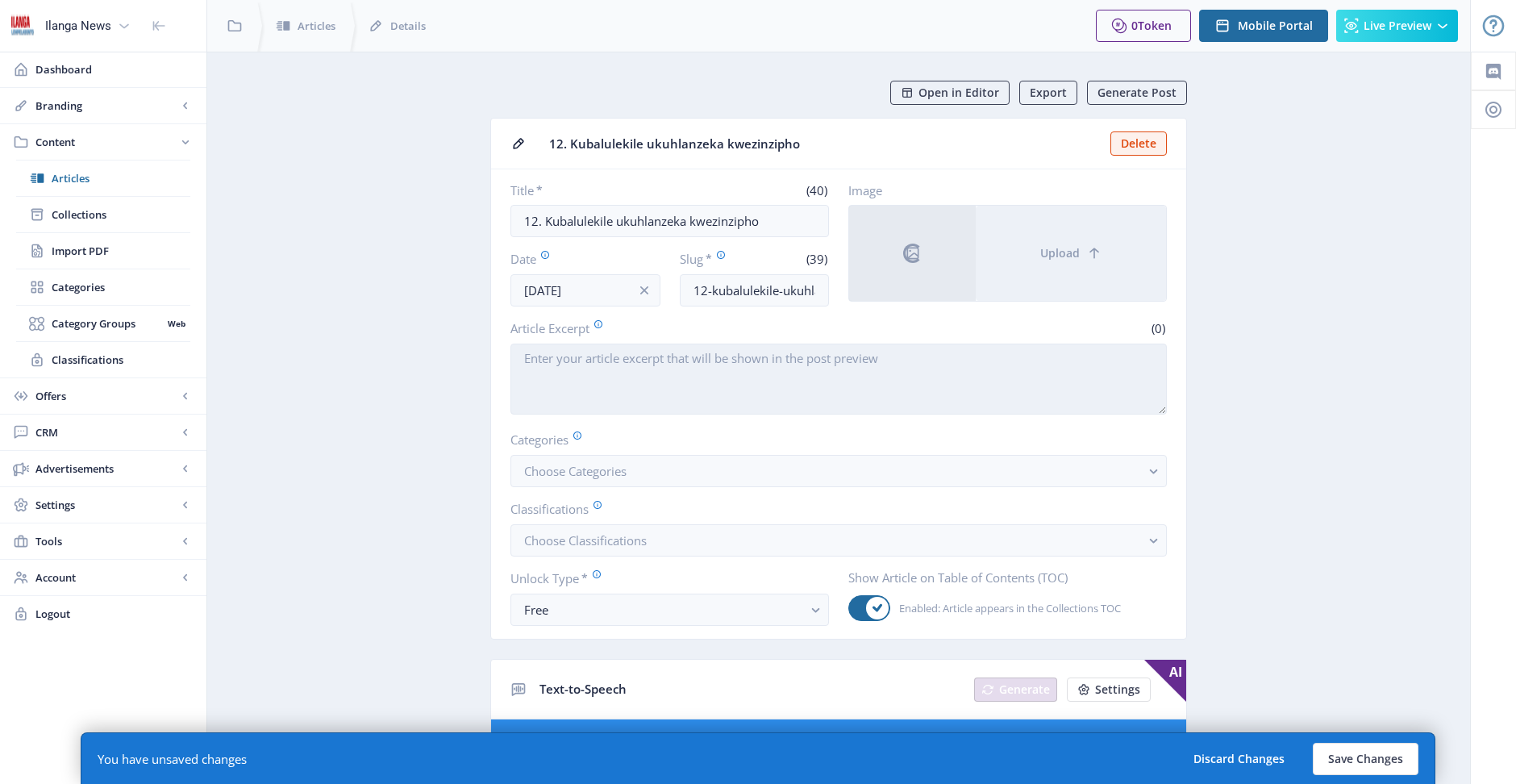
click at [691, 370] on textarea "Article Excerpt" at bounding box center [839, 379] width 656 height 71
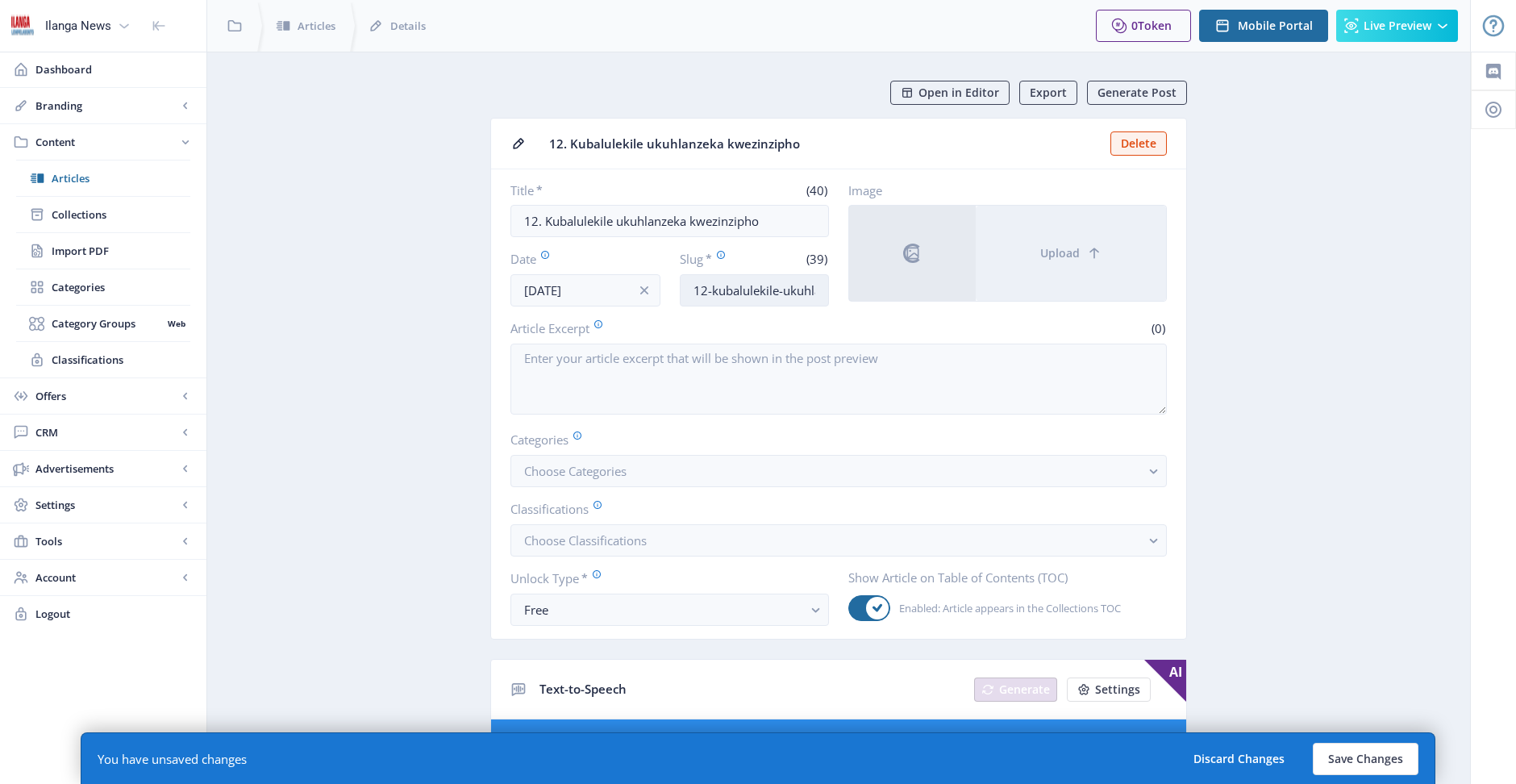
click at [744, 296] on input "12-kubalulekile-ukuhlanzeka-kwezinzipho" at bounding box center [755, 290] width 150 height 33
click at [645, 472] on button "Choose Categories" at bounding box center [839, 471] width 656 height 33
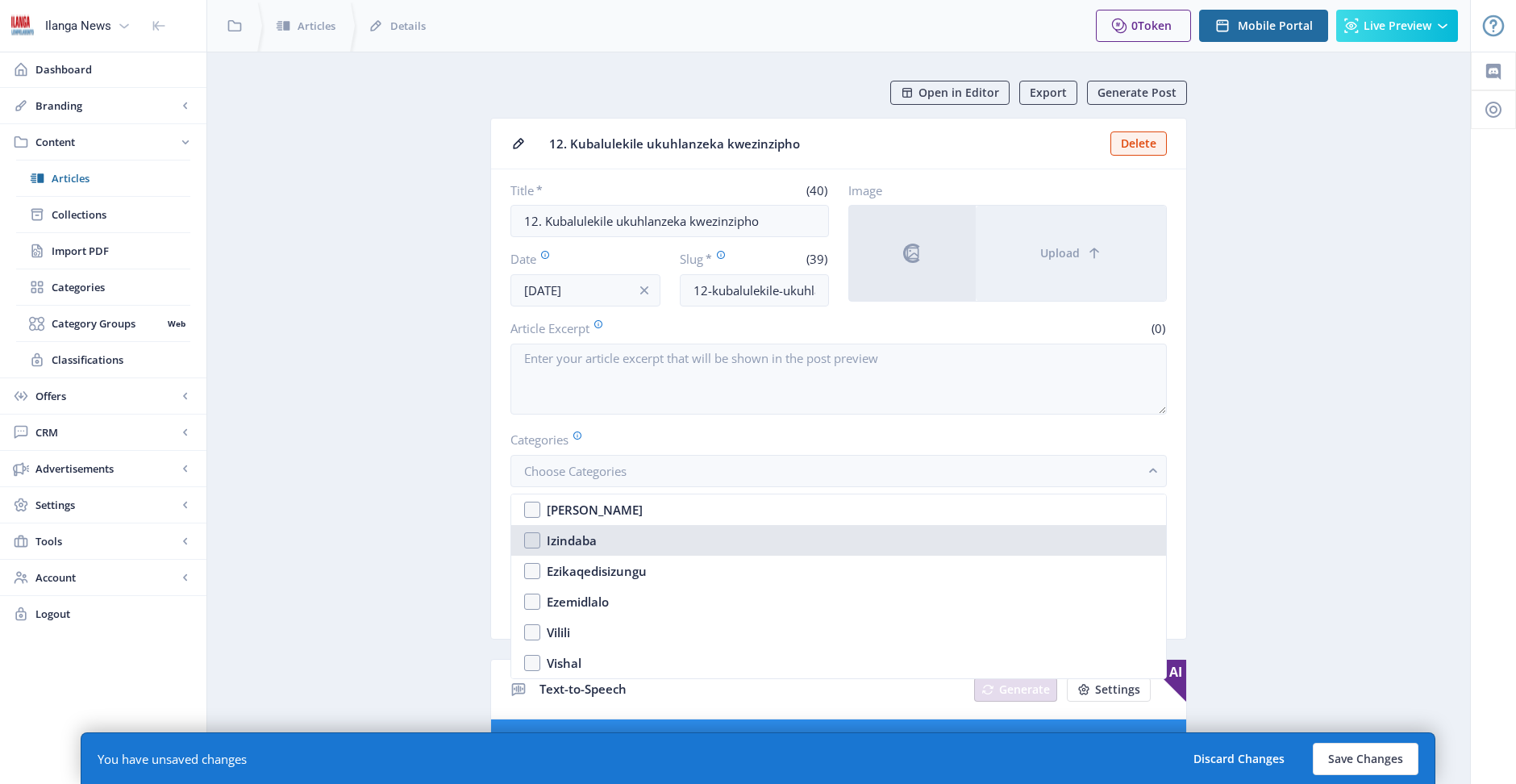
click at [540, 537] on nb-option "Izindaba" at bounding box center [839, 540] width 655 height 31
checkbox input "true"
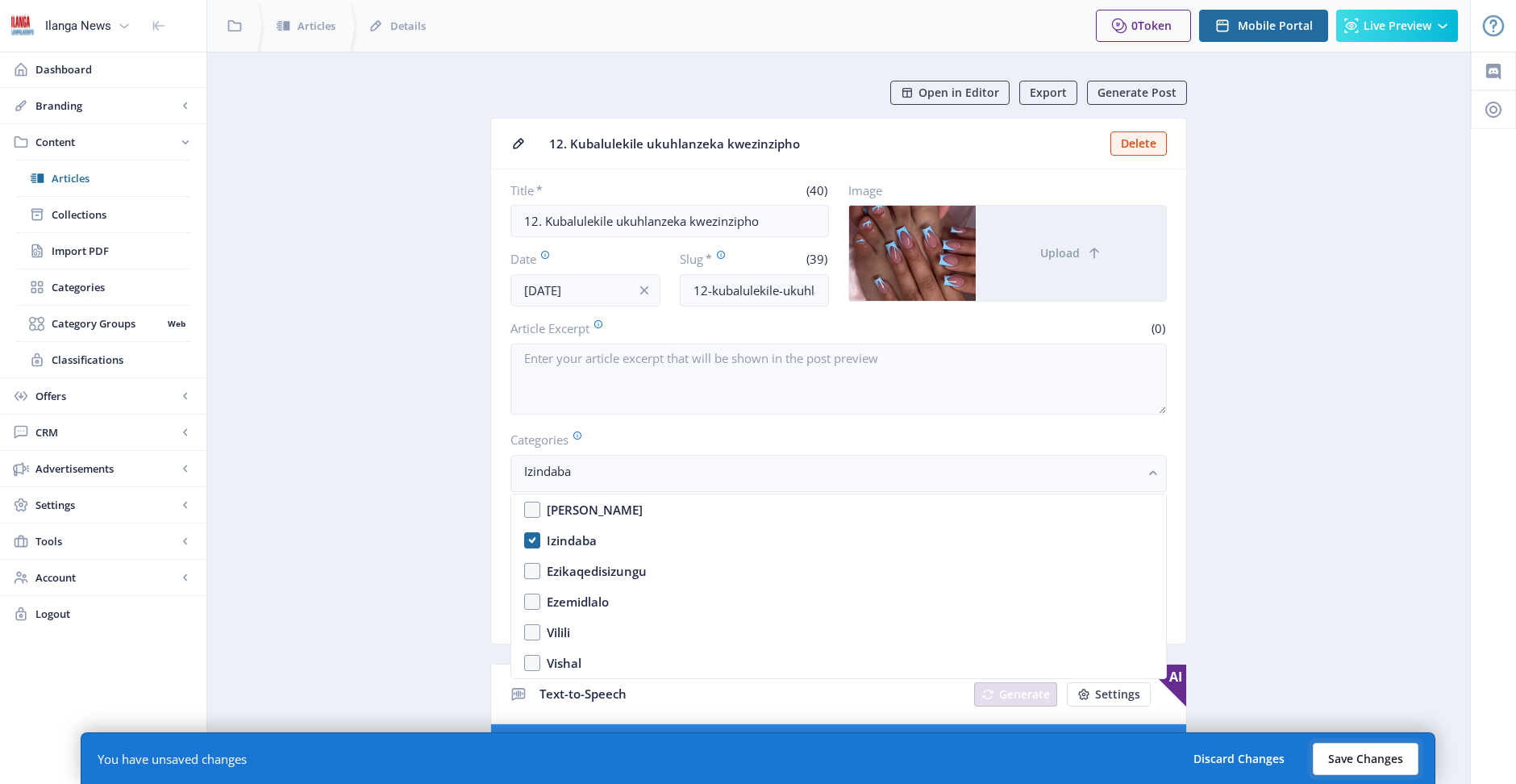
click at [1366, 752] on button "Save Changes" at bounding box center [1366, 758] width 106 height 33
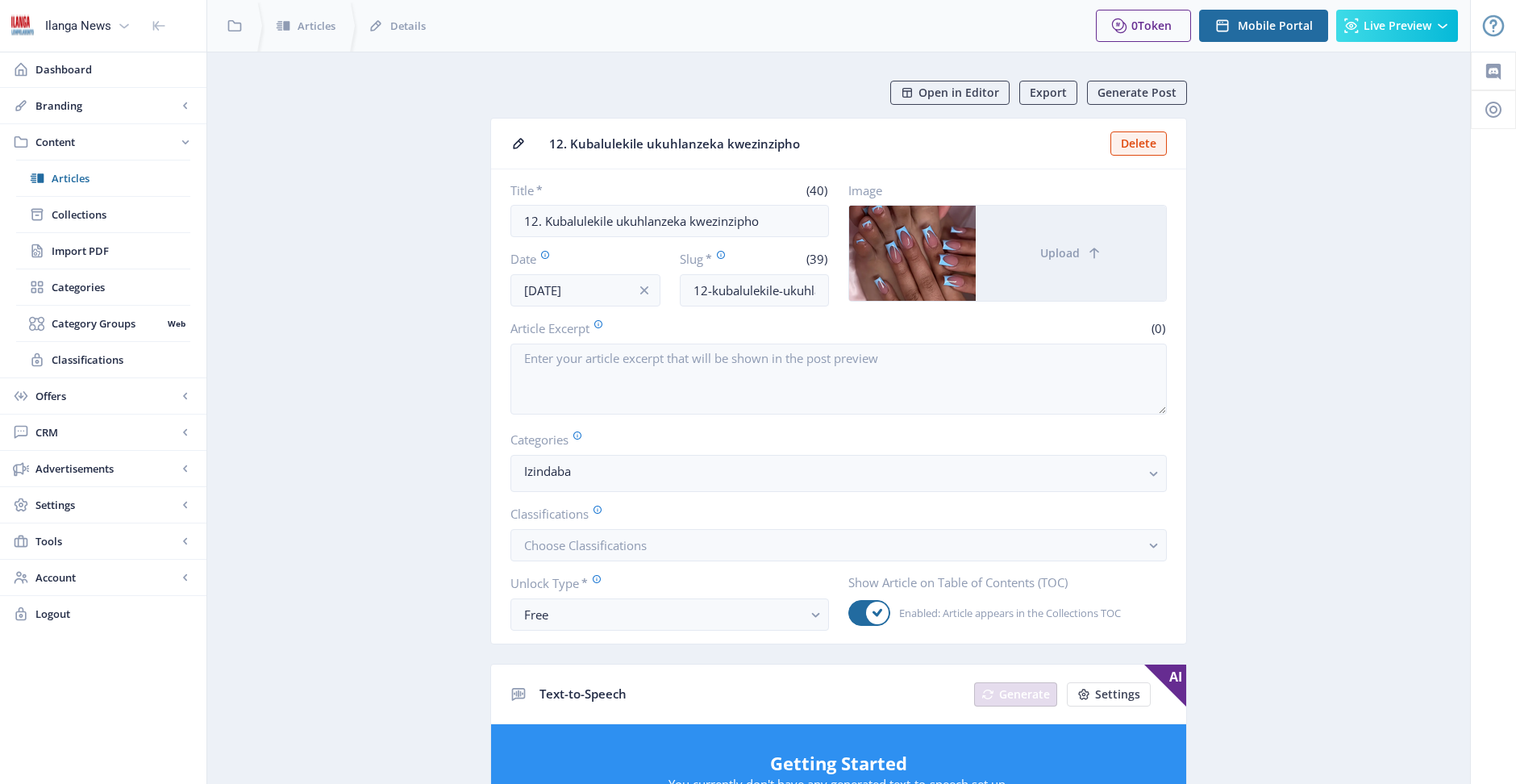
click at [987, 97] on span "Open in Editor" at bounding box center [959, 93] width 80 height 13
